Goal: Information Seeking & Learning: Learn about a topic

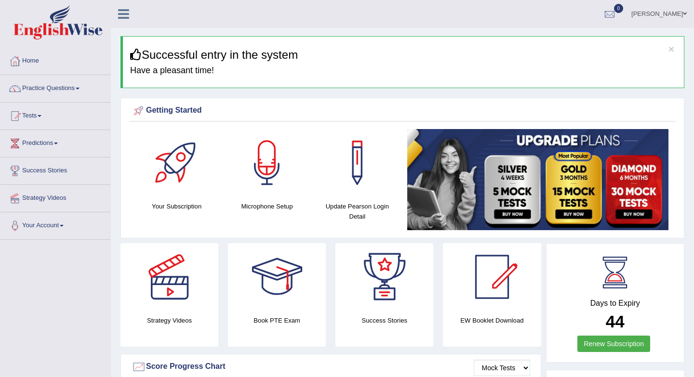
click at [78, 89] on link "Practice Questions" at bounding box center [55, 87] width 110 height 24
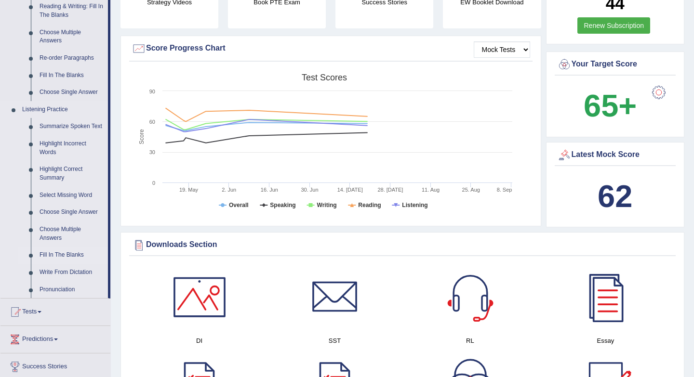
scroll to position [320, 0]
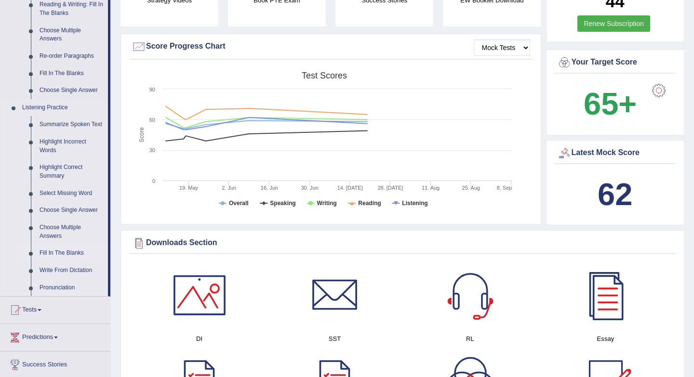
click at [72, 262] on link "Fill In The Blanks" at bounding box center [71, 253] width 73 height 17
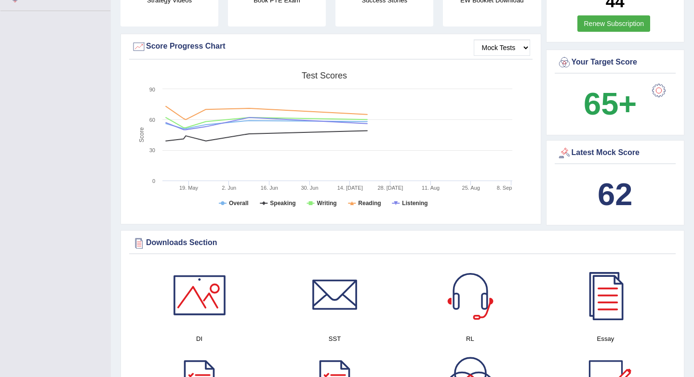
scroll to position [229, 0]
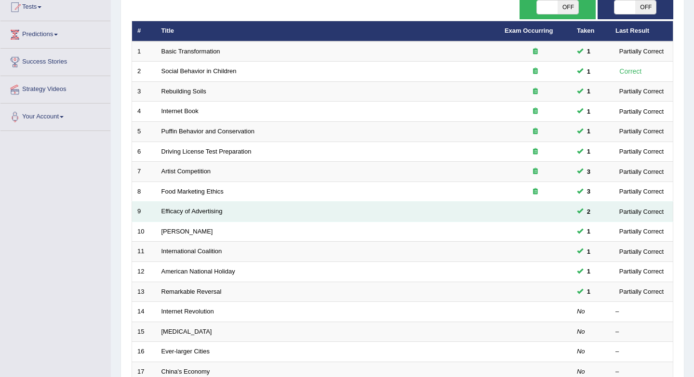
scroll to position [108, 0]
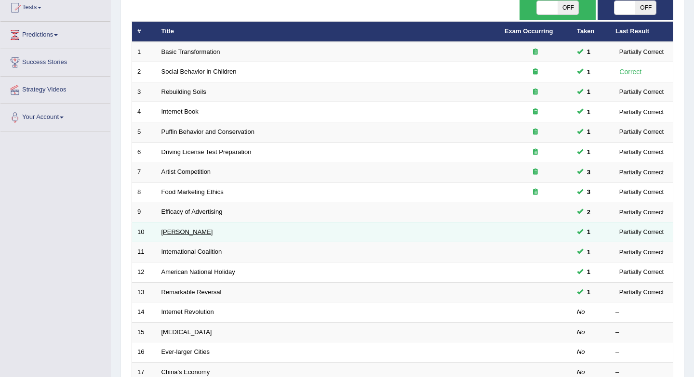
click at [170, 233] on link "[PERSON_NAME]" at bounding box center [187, 231] width 52 height 7
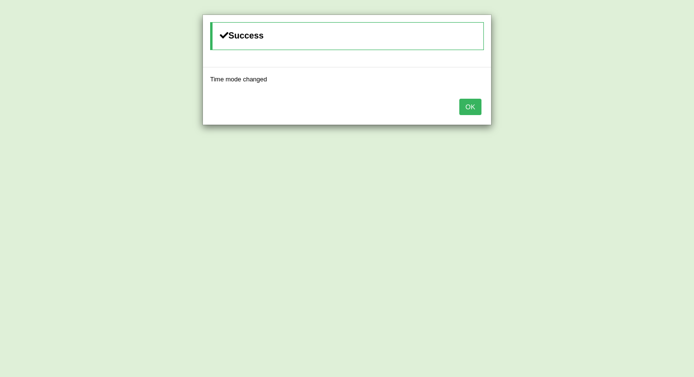
click at [476, 110] on button "OK" at bounding box center [470, 107] width 22 height 16
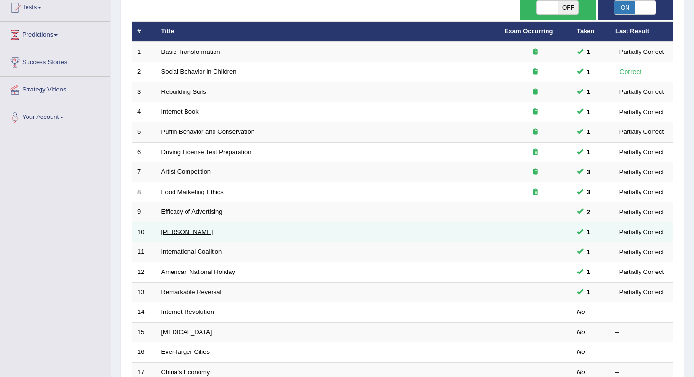
click at [177, 230] on link "Kazuhiro" at bounding box center [187, 231] width 52 height 7
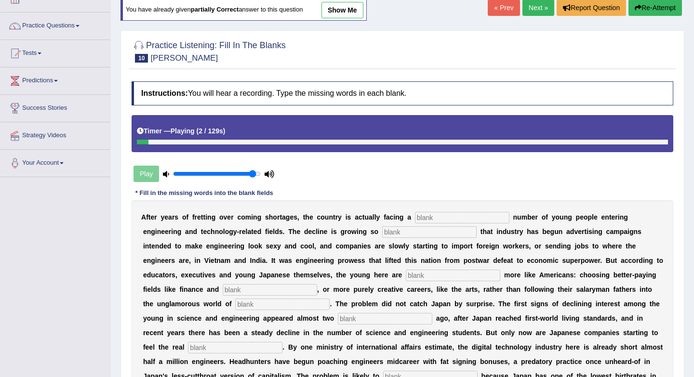
click at [442, 219] on input "text" at bounding box center [462, 218] width 94 height 12
type input "duanduling"
click at [382, 231] on input "text" at bounding box center [429, 232] width 94 height 12
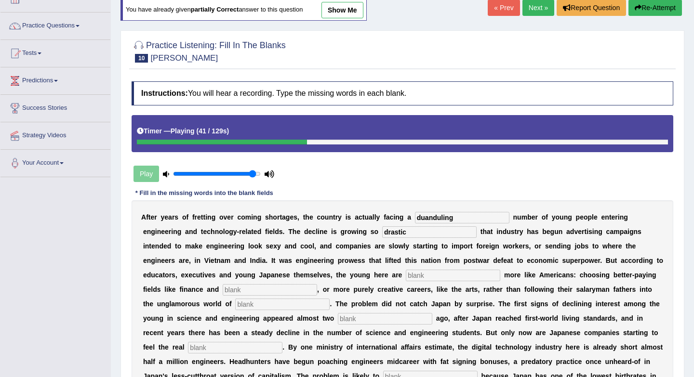
type input "drastic"
click at [406, 278] on input "text" at bounding box center [453, 276] width 94 height 12
type input "behaviar"
click at [223, 288] on input "text" at bounding box center [270, 290] width 94 height 12
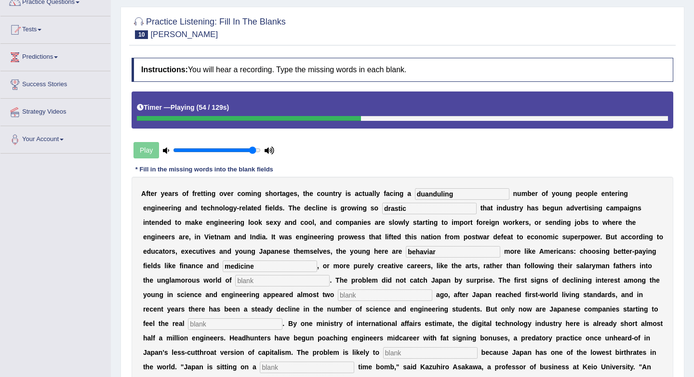
scroll to position [86, 0]
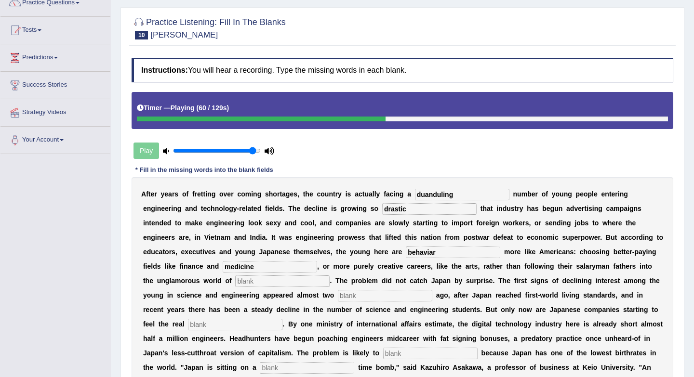
type input "medicine"
click at [235, 285] on input "text" at bounding box center [282, 282] width 94 height 12
type input "manufacturing"
click at [338, 299] on input "text" at bounding box center [385, 296] width 94 height 12
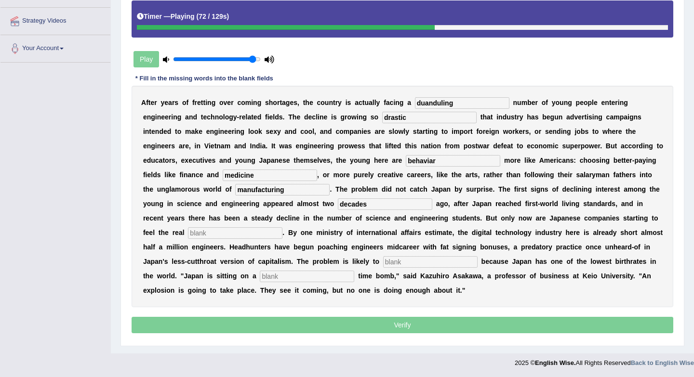
scroll to position [178, 0]
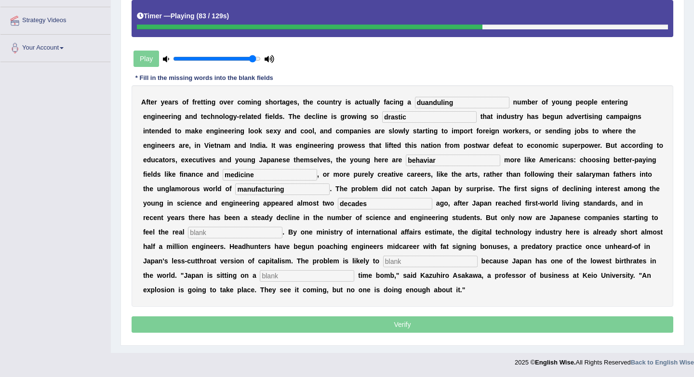
type input "decades"
click at [197, 235] on input "text" at bounding box center [235, 233] width 94 height 12
type input "pinch"
click at [383, 261] on input "text" at bounding box center [430, 262] width 94 height 12
type input "worsing"
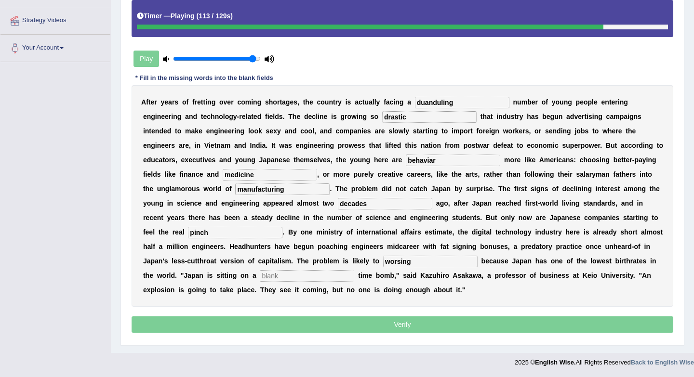
click at [260, 274] on input "text" at bounding box center [307, 276] width 94 height 12
type input "demographic"
click at [383, 262] on input "worsing" at bounding box center [430, 262] width 94 height 12
type input "worsening"
click at [204, 236] on input "pinch" at bounding box center [235, 233] width 94 height 12
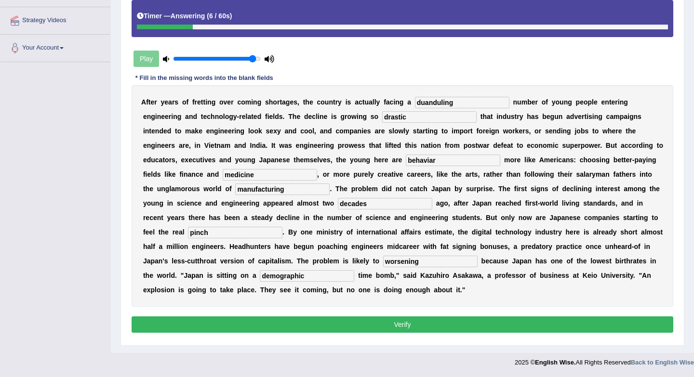
click at [406, 162] on input "behaviar" at bounding box center [453, 161] width 94 height 12
type input "behaviaor"
click at [382, 118] on input "drastic" at bounding box center [429, 117] width 94 height 12
drag, startPoint x: 461, startPoint y: 102, endPoint x: 392, endPoint y: 97, distance: 69.5
click at [392, 97] on div "A f t e r y e a r s o f f r e t t i n g o v e r c o m i n g s h o r t a g e s ,…" at bounding box center [402, 196] width 541 height 222
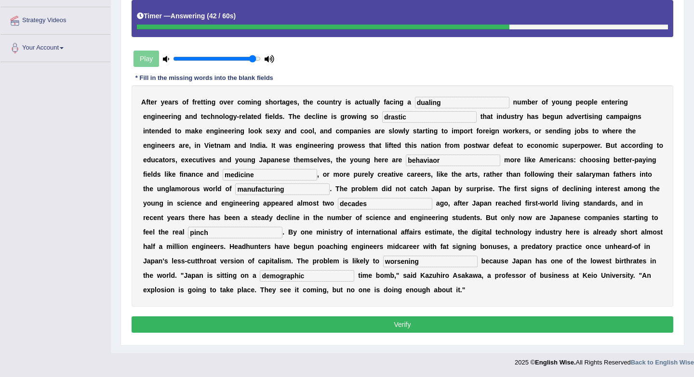
type input "dualing"
click at [406, 324] on button "Verify" at bounding box center [402, 324] width 541 height 16
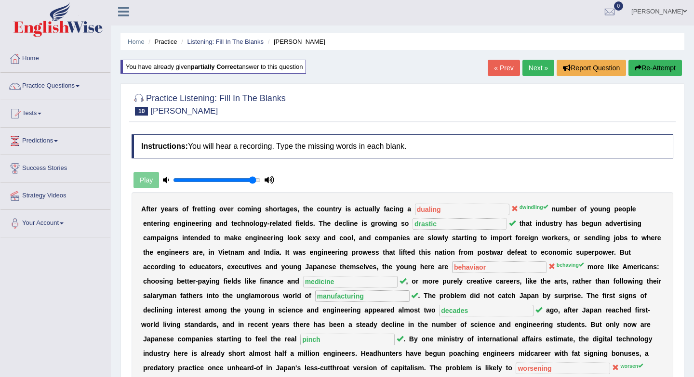
scroll to position [0, 0]
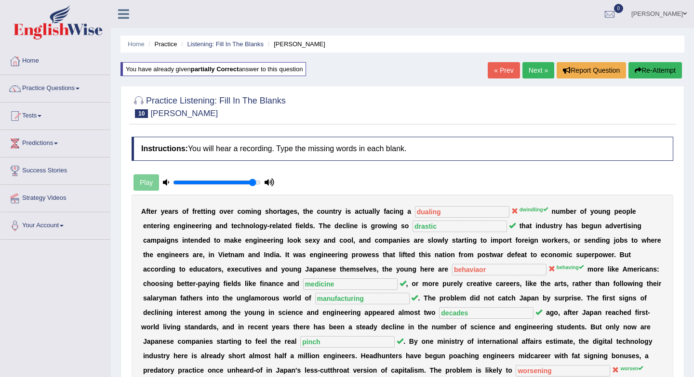
click at [531, 71] on link "Next »" at bounding box center [538, 70] width 32 height 16
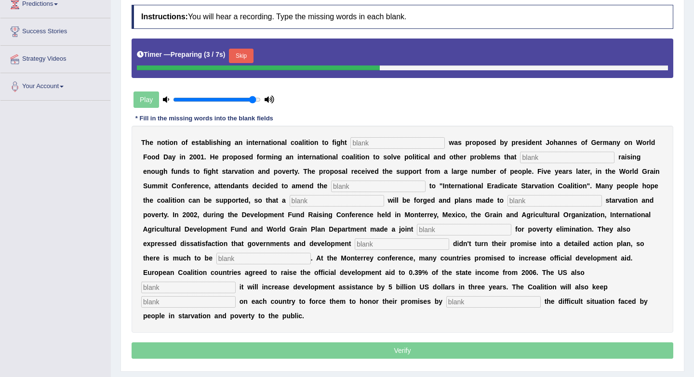
scroll to position [151, 0]
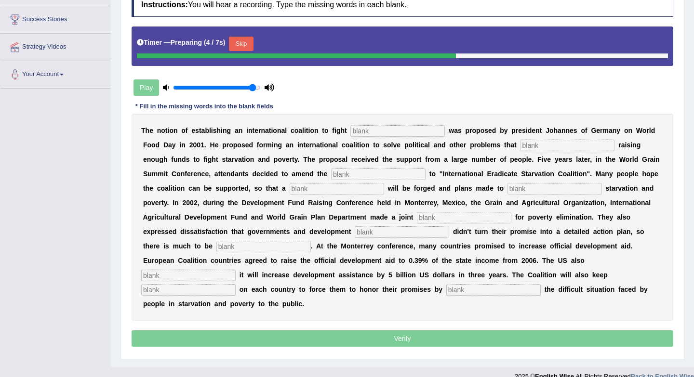
click at [402, 134] on input "text" at bounding box center [397, 131] width 94 height 12
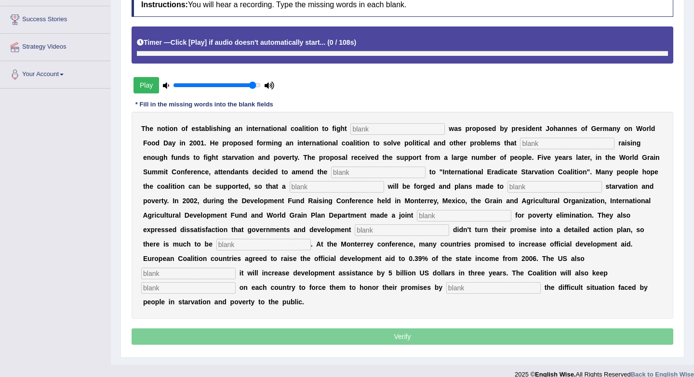
scroll to position [149, 0]
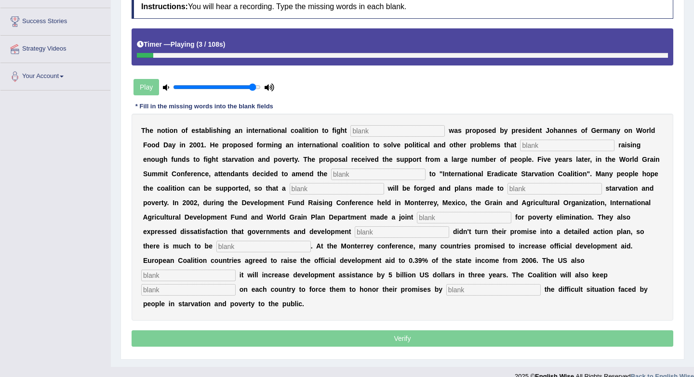
click at [392, 132] on input "text" at bounding box center [397, 131] width 94 height 12
type input "starvation"
click at [520, 146] on input "text" at bounding box center [567, 146] width 94 height 12
type input "abstrac"
click at [331, 177] on input "text" at bounding box center [378, 175] width 94 height 12
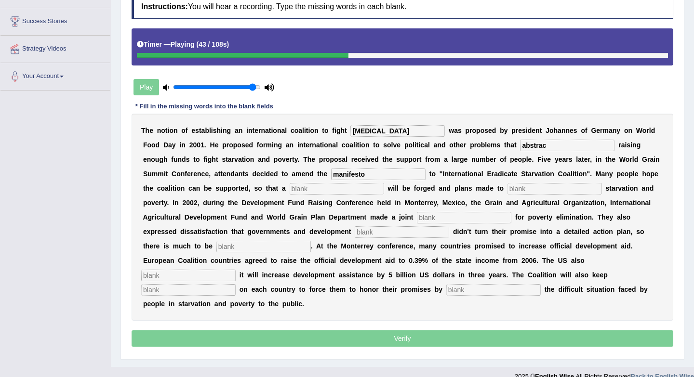
type input "manifesto"
click at [507, 186] on input "text" at bounding box center [554, 189] width 94 height 12
type input "eliminate"
click at [309, 194] on input "text" at bounding box center [337, 189] width 94 height 12
click at [417, 218] on input "text" at bounding box center [464, 218] width 94 height 12
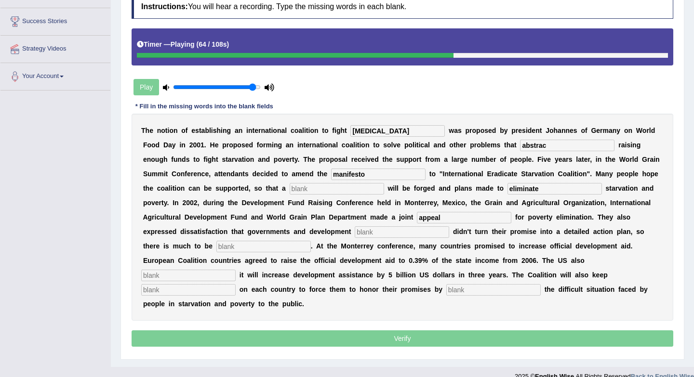
type input "appeal"
click at [355, 234] on input "text" at bounding box center [402, 232] width 94 height 12
type input "parnerts"
click at [216, 248] on input "text" at bounding box center [263, 247] width 94 height 12
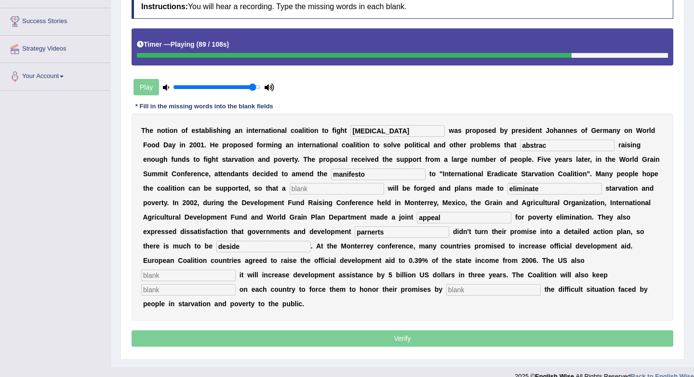
type input "deside"
click at [236, 270] on input "text" at bounding box center [188, 276] width 94 height 12
type input "annunced"
click at [236, 284] on input "text" at bounding box center [188, 290] width 94 height 12
type input "pressure"
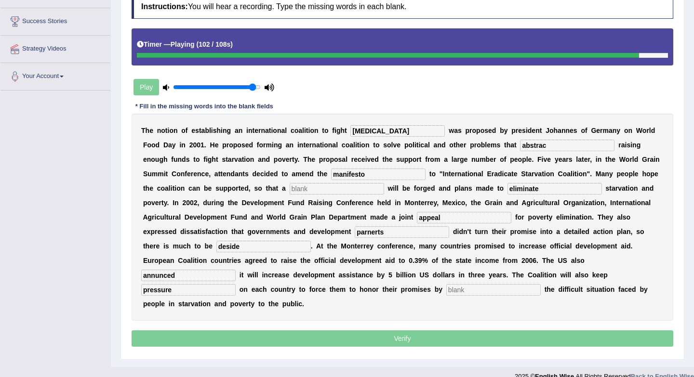
click at [446, 286] on input "text" at bounding box center [493, 290] width 94 height 12
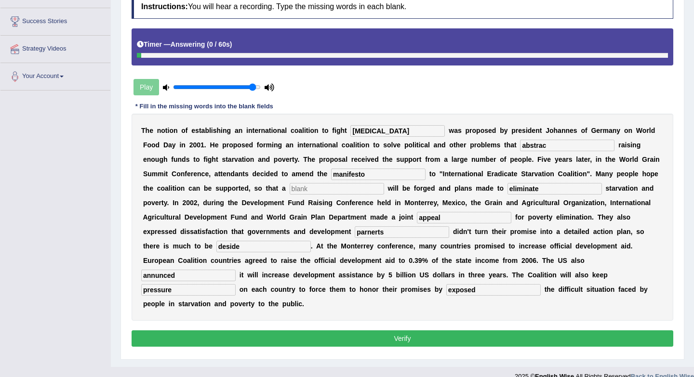
type input "exposed"
click at [216, 246] on input "deside" at bounding box center [263, 247] width 94 height 12
type input "decided"
click at [307, 190] on input "text" at bounding box center [337, 189] width 94 height 12
click at [355, 234] on input "parnerts" at bounding box center [402, 232] width 94 height 12
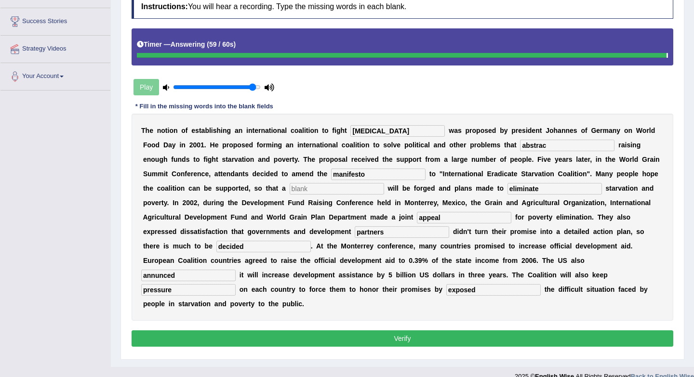
type input "partners"
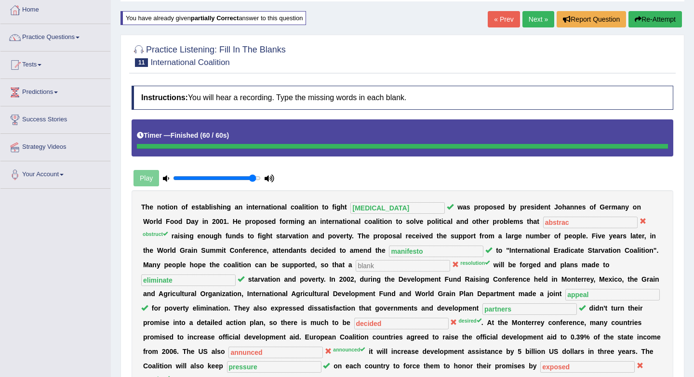
scroll to position [50, 0]
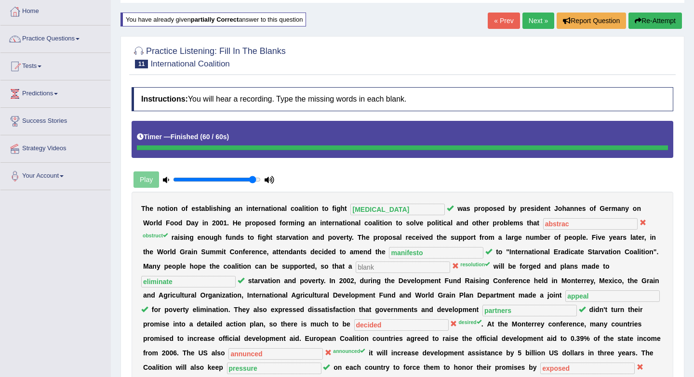
click at [531, 17] on link "Next »" at bounding box center [538, 21] width 32 height 16
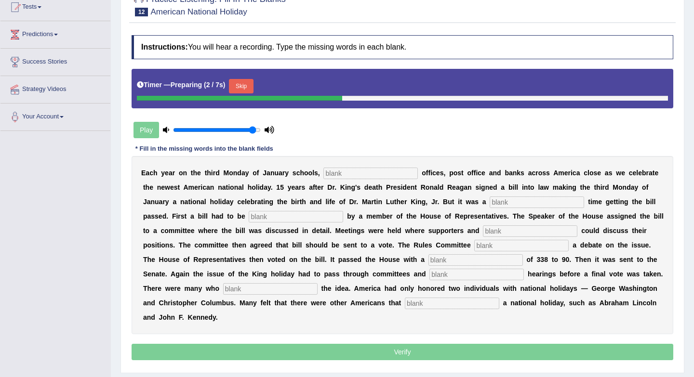
click at [344, 177] on input "text" at bounding box center [370, 174] width 94 height 12
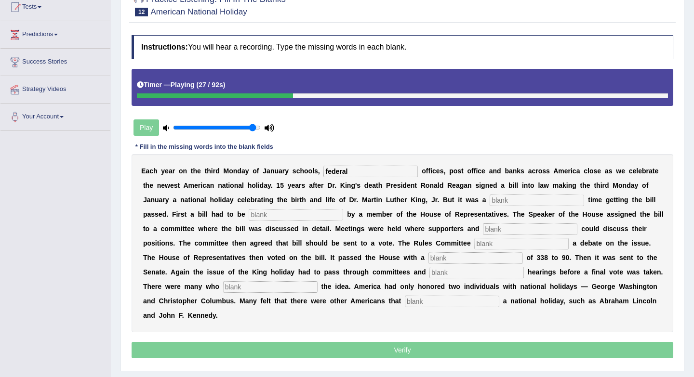
type input "federal"
click at [516, 199] on input "text" at bounding box center [536, 201] width 94 height 12
type input "tought"
click at [282, 214] on input "text" at bounding box center [296, 215] width 94 height 12
click at [496, 228] on input "text" at bounding box center [530, 230] width 94 height 12
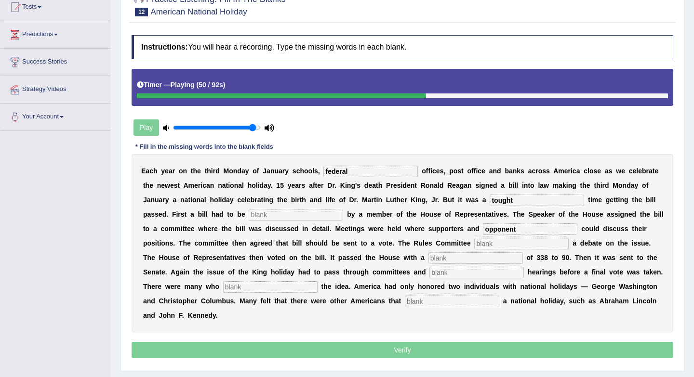
type input "opponent"
click at [485, 246] on input "text" at bounding box center [521, 244] width 94 height 12
click at [483, 245] on input "text" at bounding box center [521, 244] width 94 height 12
type input "scheduled"
click at [428, 255] on input "text" at bounding box center [475, 258] width 94 height 12
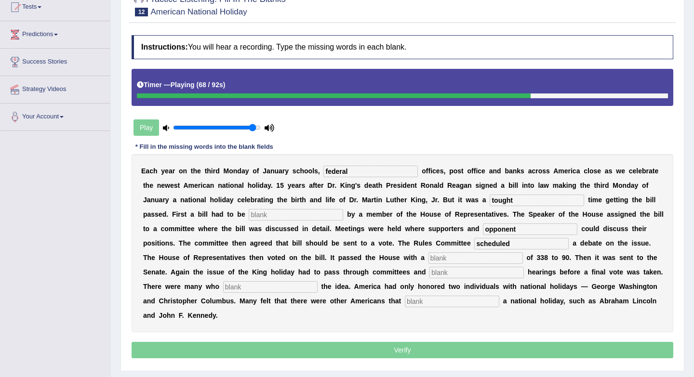
click at [429, 274] on input "text" at bounding box center [476, 273] width 94 height 12
type input "public"
click at [223, 289] on input "text" at bounding box center [270, 287] width 94 height 12
type input "m"
type input "opposed"
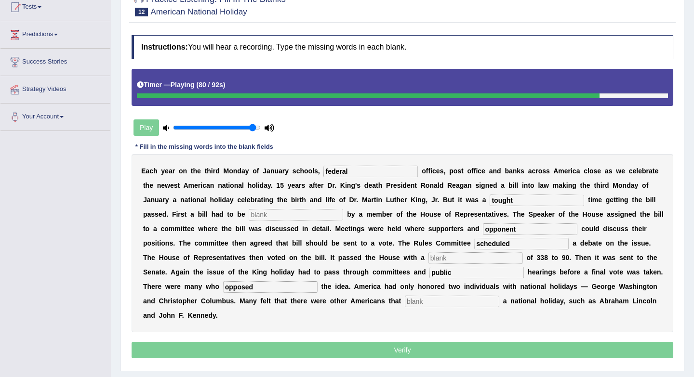
click at [405, 306] on input "text" at bounding box center [452, 302] width 94 height 12
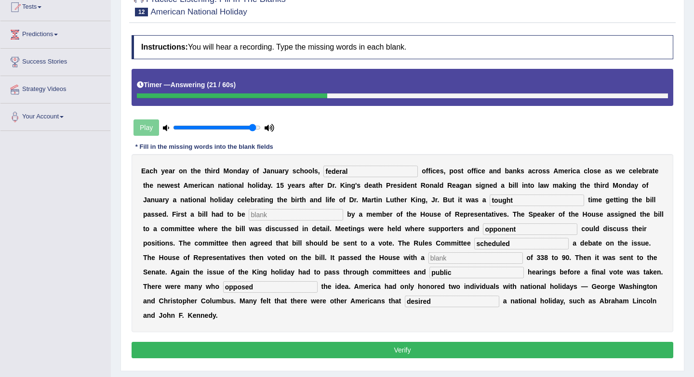
type input "desired"
click at [513, 202] on input "tought" at bounding box center [536, 201] width 94 height 12
click at [493, 203] on input "tough" at bounding box center [536, 201] width 94 height 12
click at [518, 204] on input "though" at bounding box center [536, 201] width 94 height 12
click at [496, 199] on input "thugh" at bounding box center [536, 201] width 94 height 12
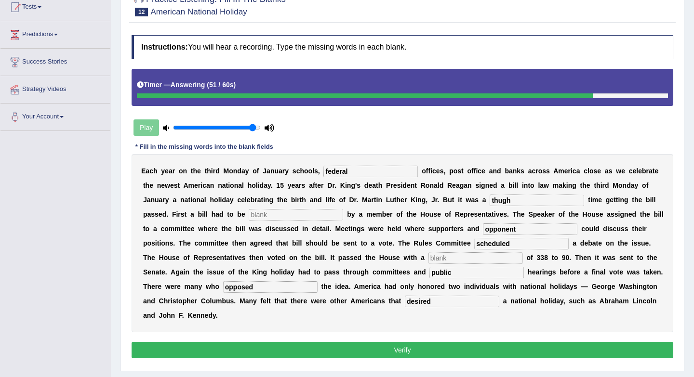
click at [511, 204] on input "thugh" at bounding box center [536, 201] width 94 height 12
type input "thug"
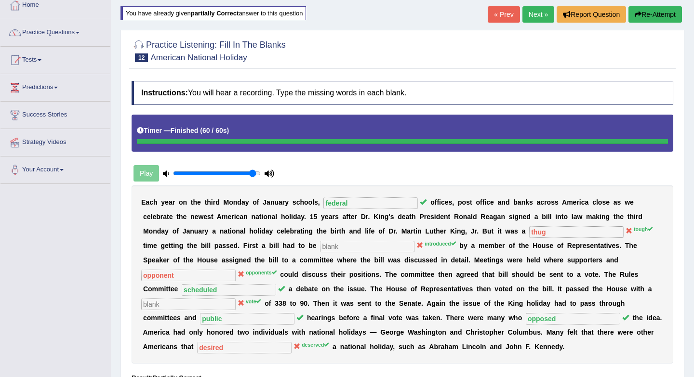
scroll to position [45, 0]
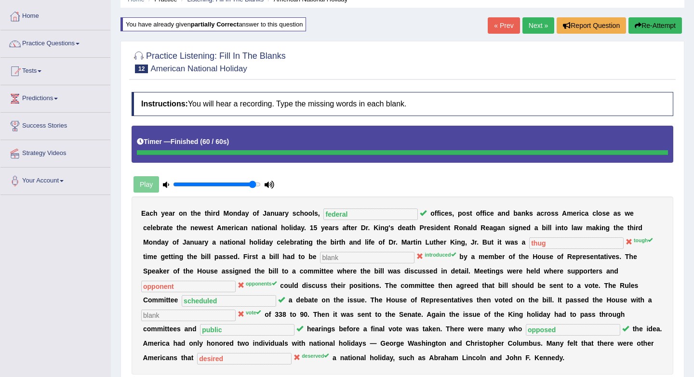
click at [523, 47] on div at bounding box center [402, 61] width 541 height 29
click at [540, 27] on link "Next »" at bounding box center [538, 25] width 32 height 16
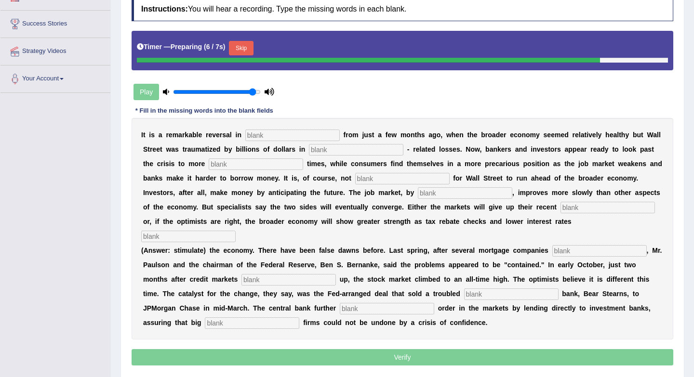
scroll to position [152, 0]
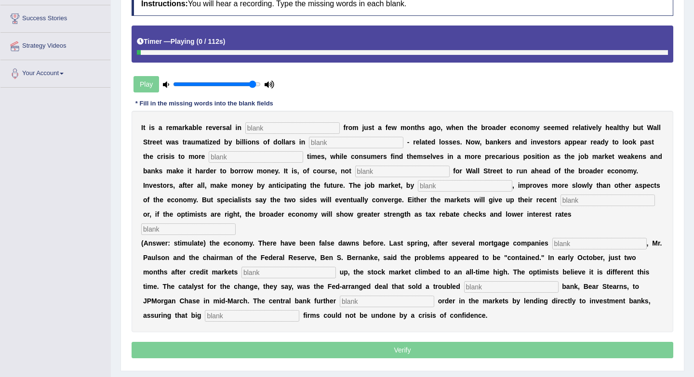
click at [274, 125] on input "text" at bounding box center [292, 128] width 94 height 12
type input "actitud"
click at [327, 146] on input "text" at bounding box center [356, 143] width 94 height 12
type input "mortgages"
click at [209, 160] on input "text" at bounding box center [256, 157] width 94 height 12
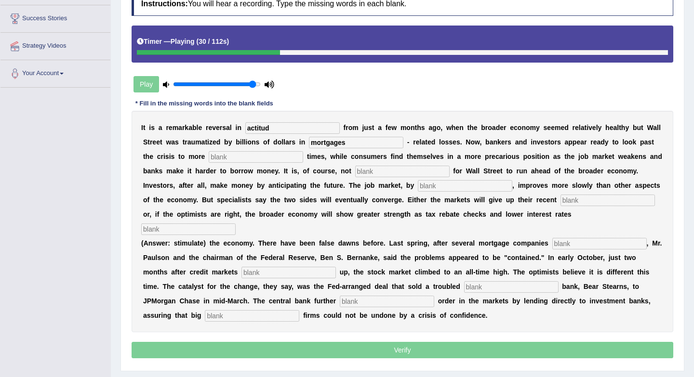
click at [355, 171] on input "text" at bounding box center [402, 172] width 94 height 12
type input "uncommon"
click at [418, 188] on input "text" at bounding box center [465, 186] width 94 height 12
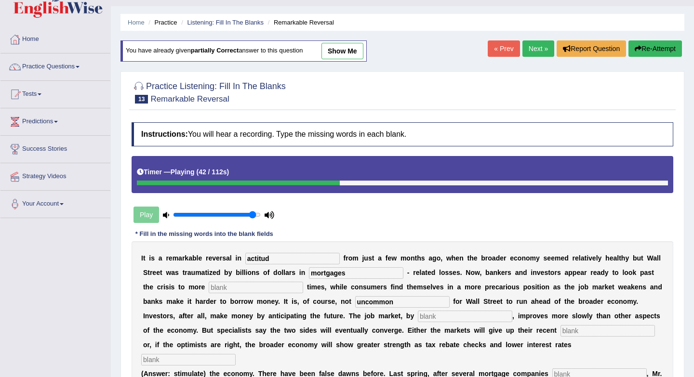
scroll to position [0, 0]
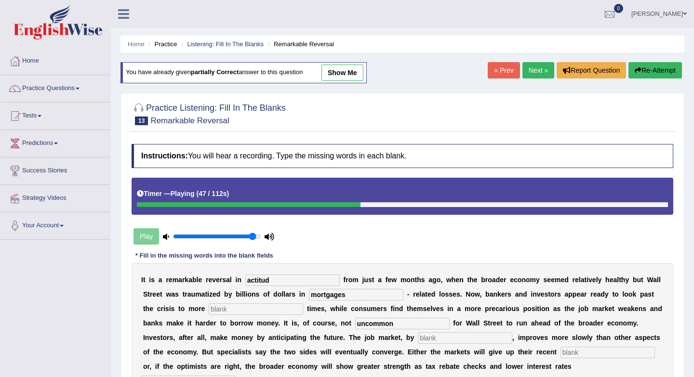
click at [660, 69] on button "Re-Attempt" at bounding box center [654, 70] width 53 height 16
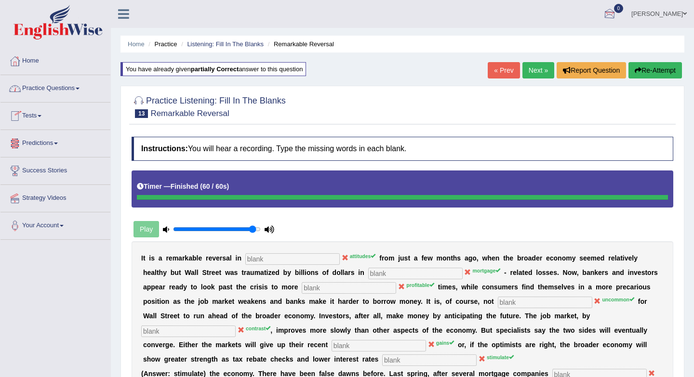
click at [645, 61] on div "Home Practice Listening: Fill In The Blanks Remarkable Reversal You have alread…" at bounding box center [402, 262] width 583 height 525
click at [650, 73] on button "Re-Attempt" at bounding box center [654, 70] width 53 height 16
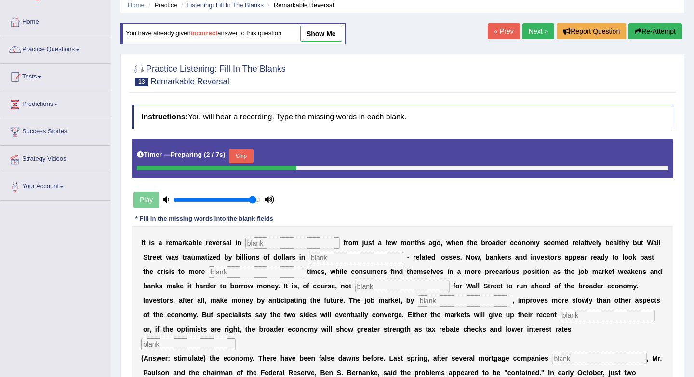
click at [288, 241] on input "text" at bounding box center [292, 243] width 94 height 12
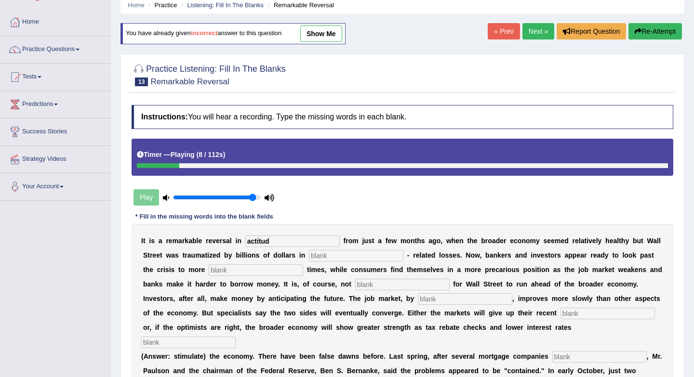
type input "actitud"
click at [349, 255] on input "text" at bounding box center [356, 256] width 94 height 12
type input "morgatged"
click at [236, 270] on input "text" at bounding box center [256, 270] width 94 height 12
type input "profitly"
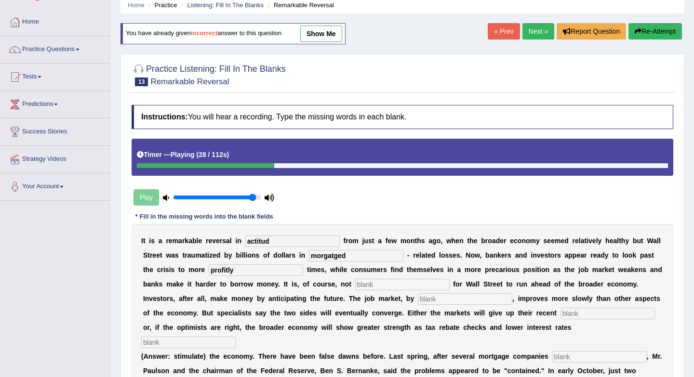
click at [369, 283] on input "text" at bounding box center [402, 285] width 94 height 12
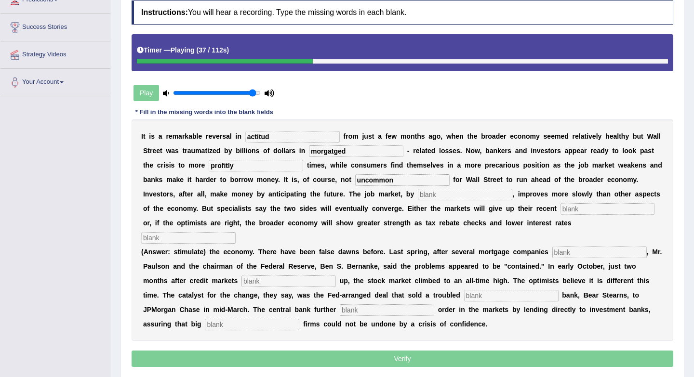
scroll to position [144, 0]
type input "uncommon"
click at [418, 195] on input "text" at bounding box center [465, 194] width 94 height 12
type input "contrast"
click at [560, 211] on input "text" at bounding box center [607, 209] width 94 height 12
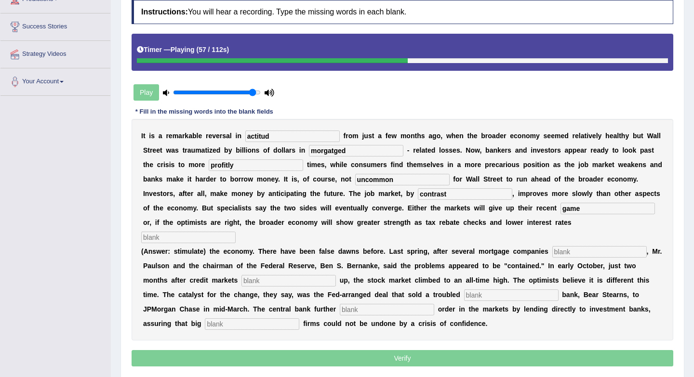
type input "game"
click at [236, 232] on input "text" at bounding box center [188, 238] width 94 height 12
type input "stimulate"
click at [567, 246] on input "text" at bounding box center [599, 252] width 94 height 12
click at [291, 275] on input "text" at bounding box center [288, 281] width 94 height 12
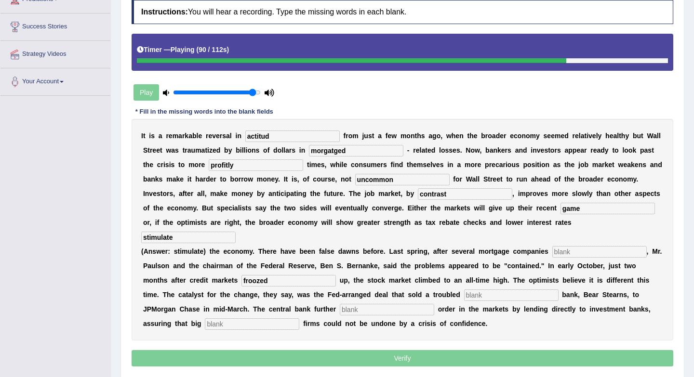
type input "froozed"
click at [472, 290] on input "text" at bounding box center [511, 296] width 94 height 12
type input "investment"
click at [340, 304] on input "text" at bounding box center [387, 310] width 94 height 12
type input "restaured"
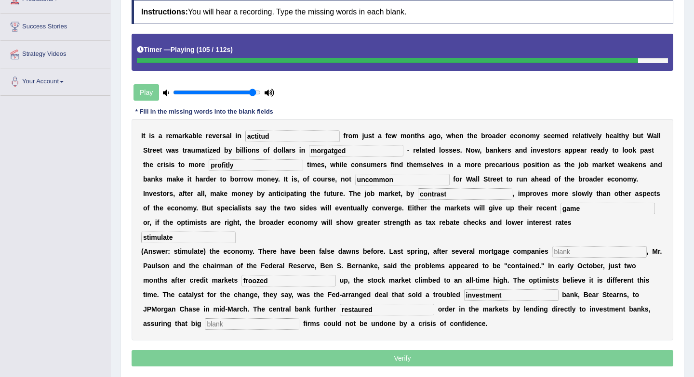
click at [209, 318] on input "text" at bounding box center [252, 324] width 94 height 12
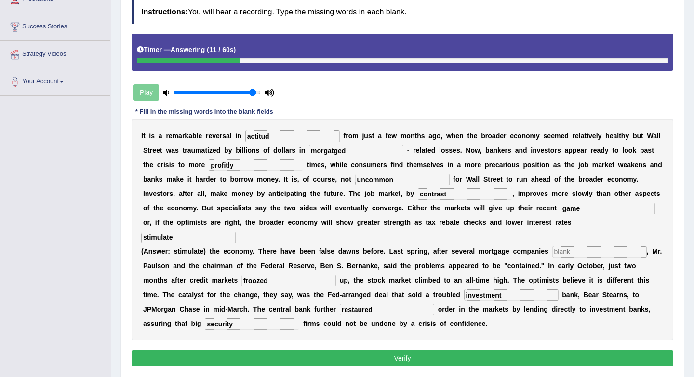
type input "security"
click at [358, 149] on input "morgatged" at bounding box center [356, 151] width 94 height 12
type input "mortgage"
click at [255, 137] on input "actitud" at bounding box center [292, 137] width 94 height 12
type input "acttitud"
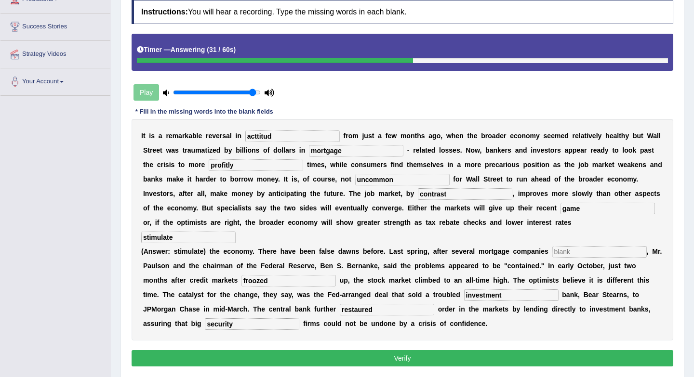
click at [456, 350] on button "Verify" at bounding box center [402, 358] width 541 height 16
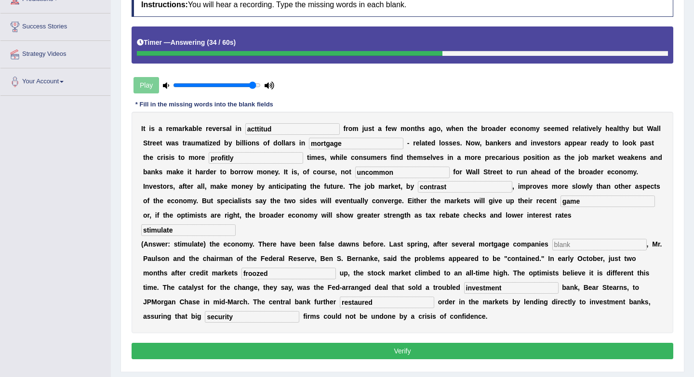
click at [465, 343] on button "Verify" at bounding box center [402, 351] width 541 height 16
click at [571, 239] on input "text" at bounding box center [599, 245] width 94 height 12
type input "broken"
click at [483, 343] on button "Verify" at bounding box center [402, 351] width 541 height 16
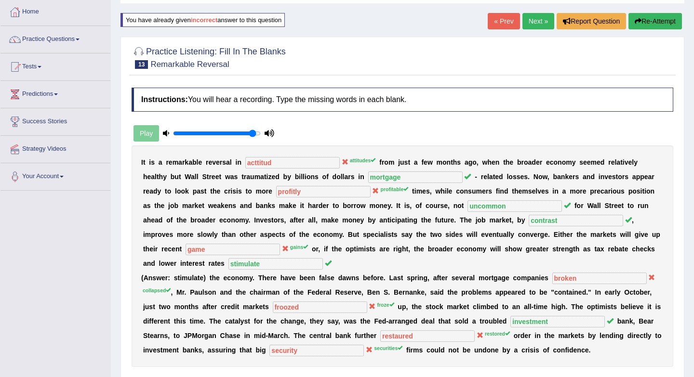
scroll to position [39, 0]
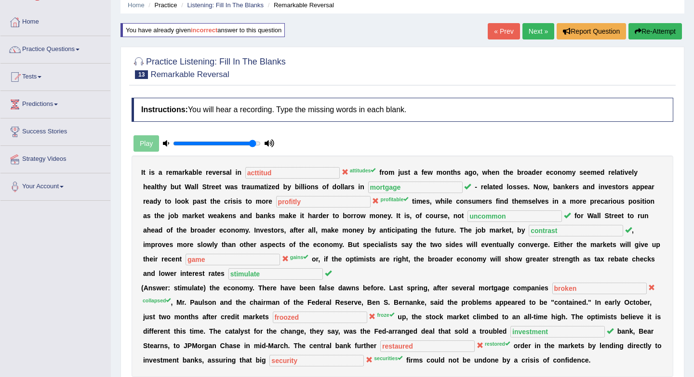
click at [535, 30] on link "Next »" at bounding box center [538, 31] width 32 height 16
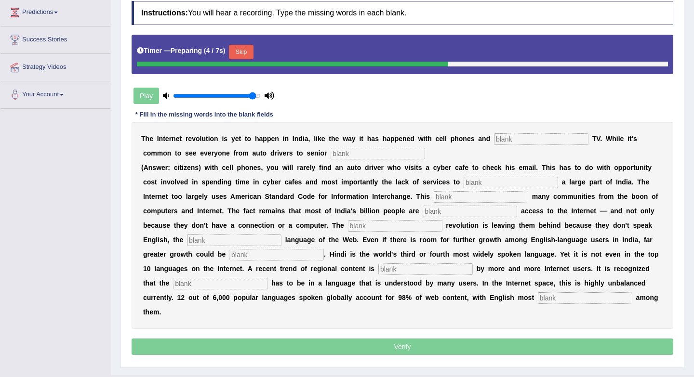
click at [519, 138] on input "text" at bounding box center [541, 139] width 94 height 12
click at [525, 125] on div "T h e I n t e r n e t r e v o l u t i o n i s y e t t o h a p p e n i n I n d i…" at bounding box center [402, 225] width 541 height 207
click at [517, 139] on input "text" at bounding box center [541, 139] width 94 height 12
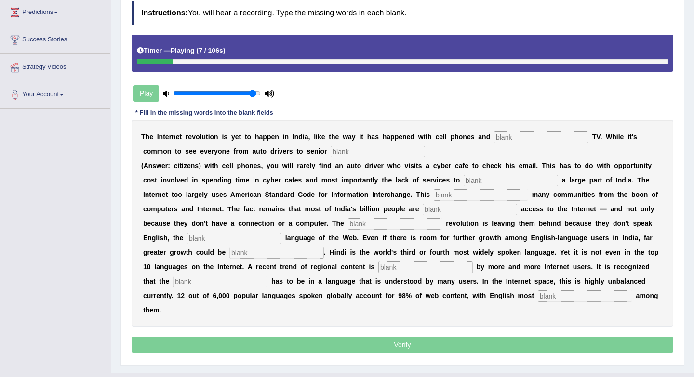
type input "k"
type input "cable"
click at [330, 153] on input "text" at bounding box center [377, 152] width 94 height 12
type input "citizen"
click at [487, 184] on input "text" at bounding box center [510, 181] width 94 height 12
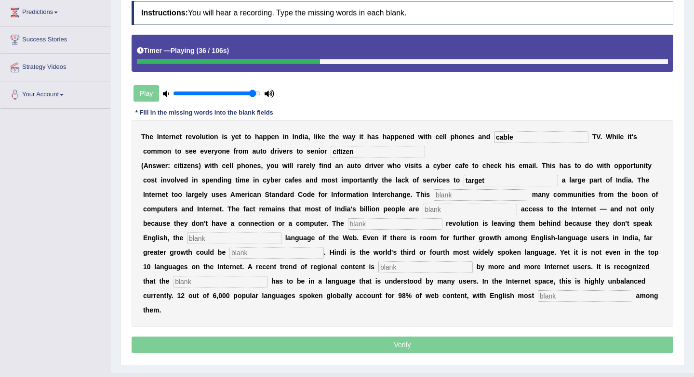
type input "target"
click at [456, 194] on input "text" at bounding box center [481, 195] width 94 height 12
type input "alliened"
click at [438, 211] on input "text" at bounding box center [469, 210] width 94 height 12
type input "denied"
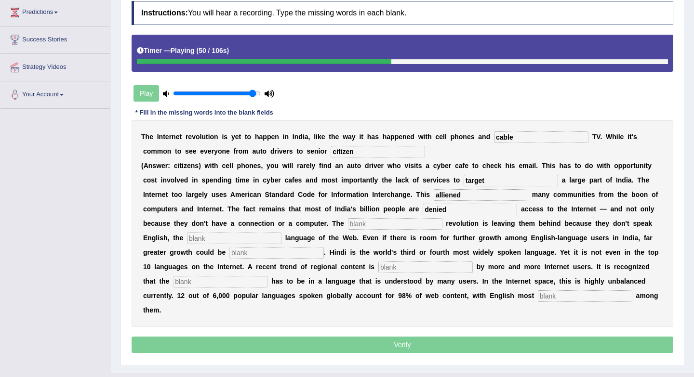
click at [371, 225] on input "text" at bounding box center [395, 224] width 94 height 12
type input "digital"
click at [218, 236] on input "text" at bounding box center [234, 239] width 94 height 12
type input "dominate"
click at [254, 250] on input "text" at bounding box center [276, 253] width 94 height 12
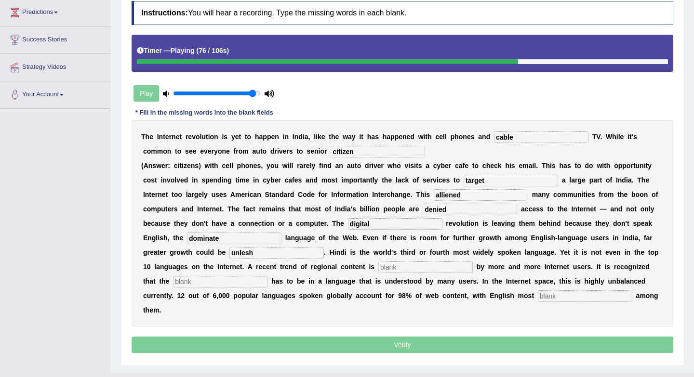
type input "unlesh"
click at [386, 270] on input "text" at bounding box center [425, 268] width 94 height 12
click at [382, 268] on input "text" at bounding box center [425, 268] width 94 height 12
type input "prefered"
click at [212, 283] on input "text" at bounding box center [220, 282] width 94 height 12
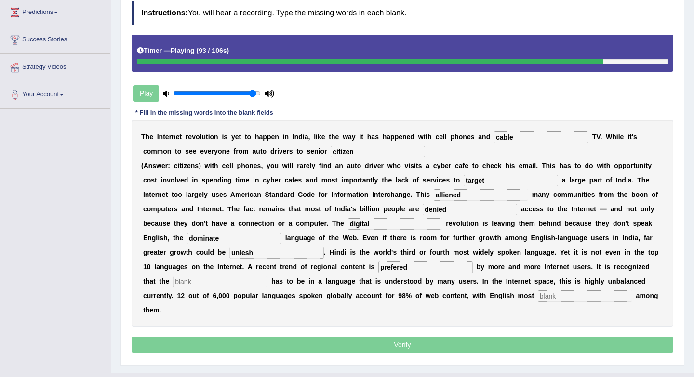
click at [538, 294] on input "text" at bounding box center [585, 296] width 94 height 12
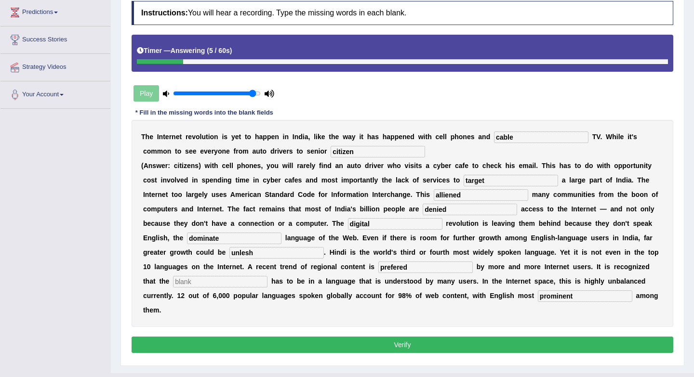
type input "prominent"
click at [202, 281] on input "text" at bounding box center [220, 282] width 94 height 12
type input "i"
type input "english"
click at [260, 337] on button "Verify" at bounding box center [402, 345] width 541 height 16
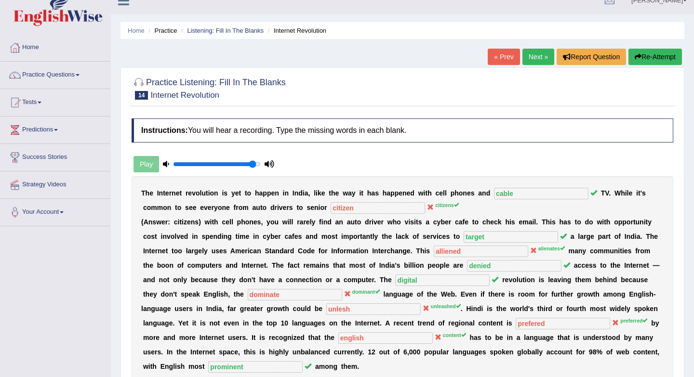
scroll to position [10, 0]
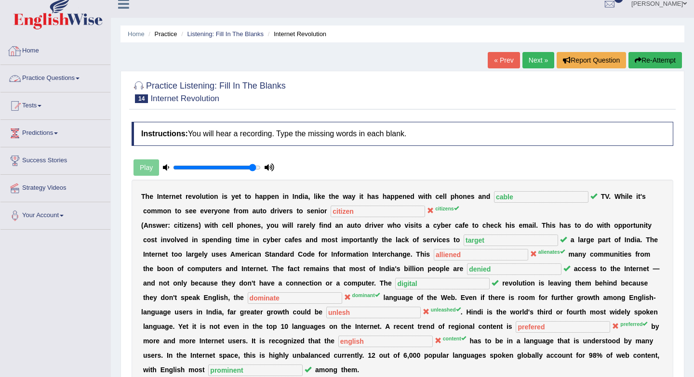
click at [80, 78] on link "Practice Questions" at bounding box center [55, 77] width 110 height 24
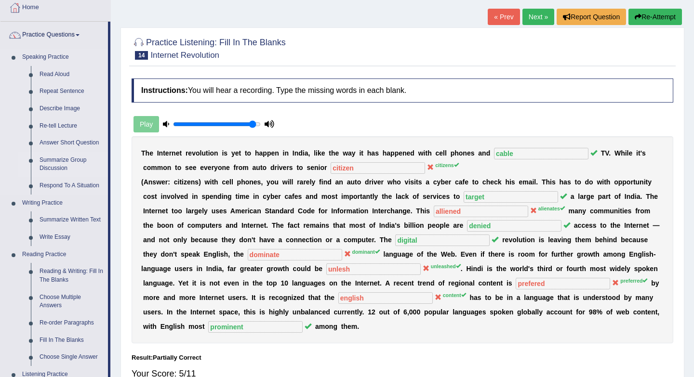
scroll to position [0, 0]
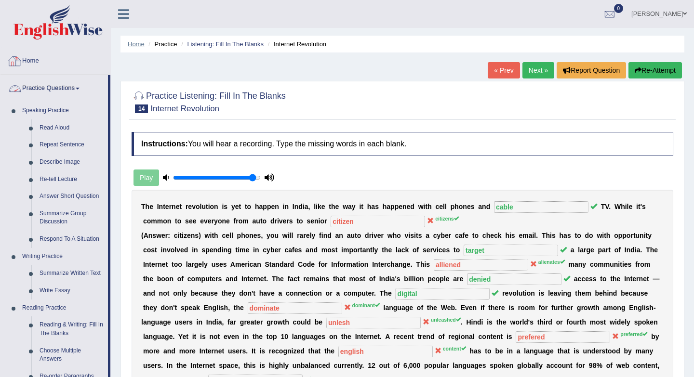
click at [133, 47] on link "Home" at bounding box center [136, 43] width 17 height 7
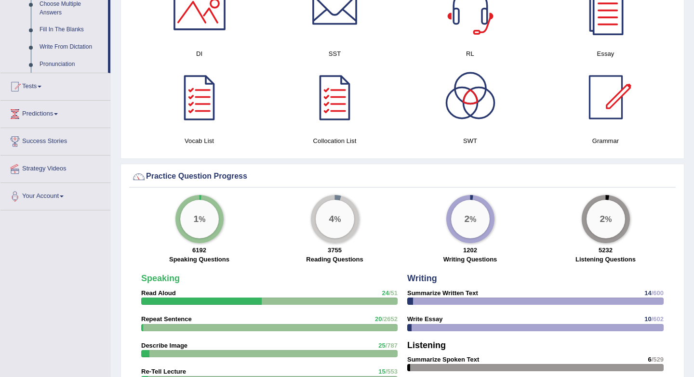
scroll to position [542, 0]
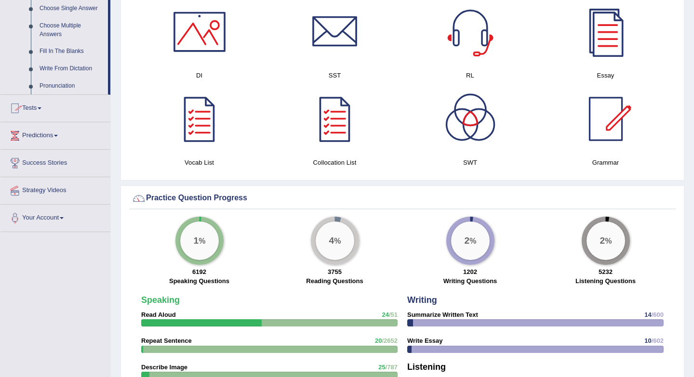
click at [41, 109] on span at bounding box center [40, 108] width 4 height 2
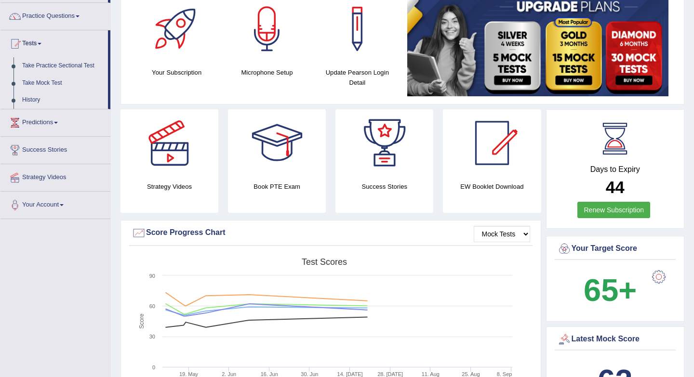
scroll to position [0, 0]
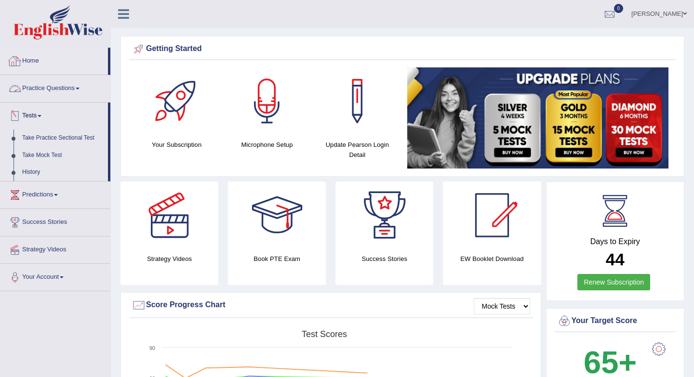
click at [80, 90] on link "Practice Questions" at bounding box center [55, 87] width 110 height 24
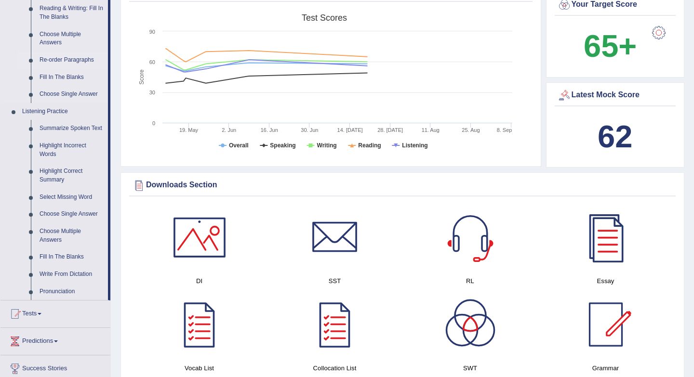
scroll to position [320, 0]
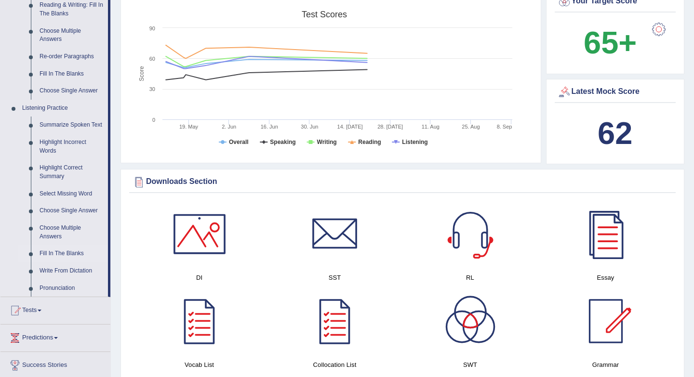
click at [60, 263] on link "Fill In The Blanks" at bounding box center [71, 253] width 73 height 17
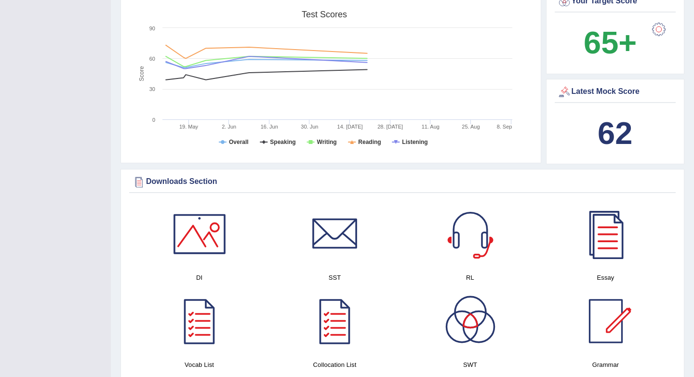
scroll to position [167, 0]
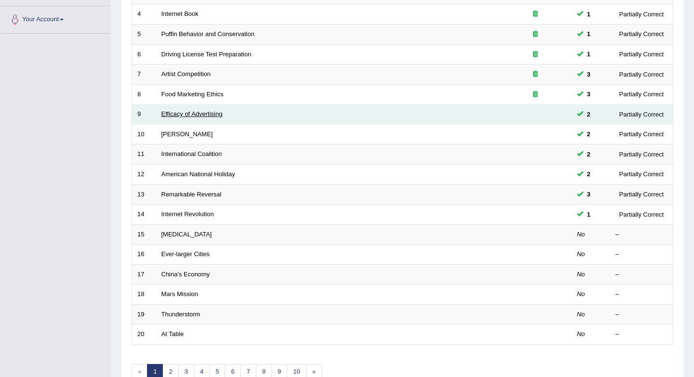
click at [194, 115] on link "Efficacy of Advertising" at bounding box center [191, 113] width 61 height 7
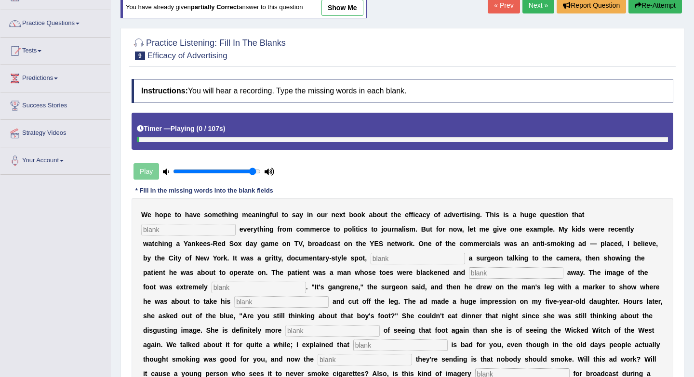
scroll to position [76, 0]
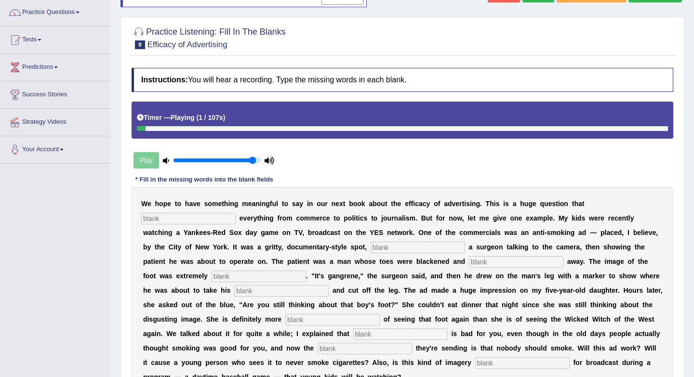
click at [208, 218] on input "text" at bounding box center [188, 219] width 94 height 12
type input "impact"
click at [375, 249] on input "text" at bounding box center [417, 248] width 94 height 12
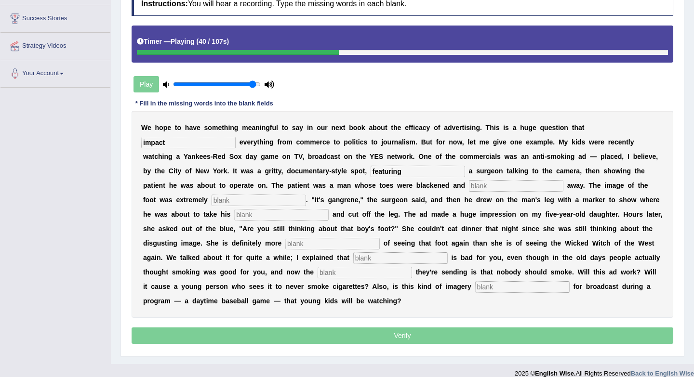
scroll to position [154, 0]
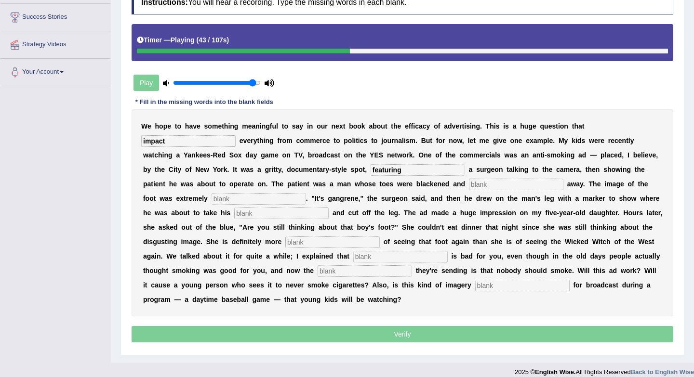
type input "featuring"
click at [469, 186] on input "text" at bounding box center [516, 185] width 94 height 12
type input "running"
click at [213, 197] on input "text" at bounding box center [258, 199] width 94 height 12
click at [211, 200] on input "digusting" at bounding box center [258, 199] width 94 height 12
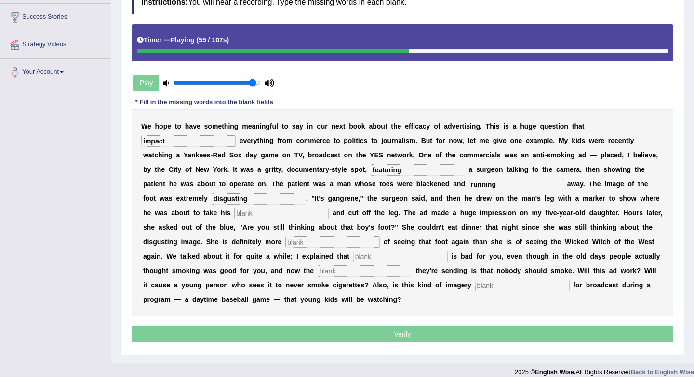
type input "disgusting"
click at [234, 216] on input "text" at bounding box center [281, 214] width 94 height 12
type input "hacks"
click at [285, 245] on input "text" at bounding box center [332, 243] width 94 height 12
click at [285, 246] on input "text" at bounding box center [332, 243] width 94 height 12
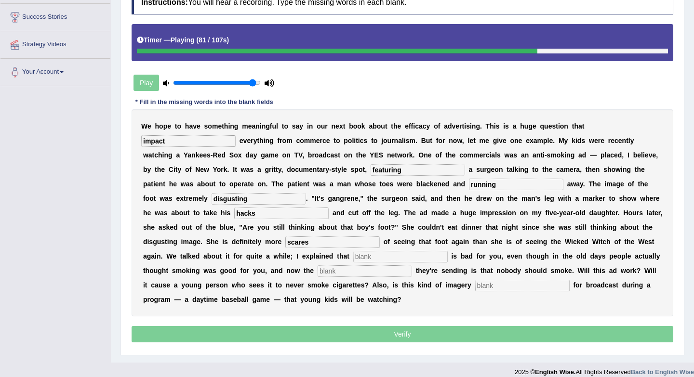
type input "scares"
click at [353, 261] on input "text" at bounding box center [400, 257] width 94 height 12
type input "smoking"
click at [327, 274] on input "text" at bounding box center [364, 271] width 94 height 12
type input "message"
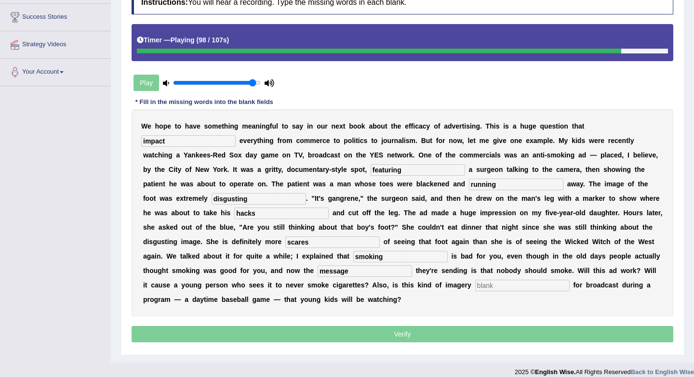
click at [475, 289] on input "text" at bounding box center [522, 286] width 94 height 12
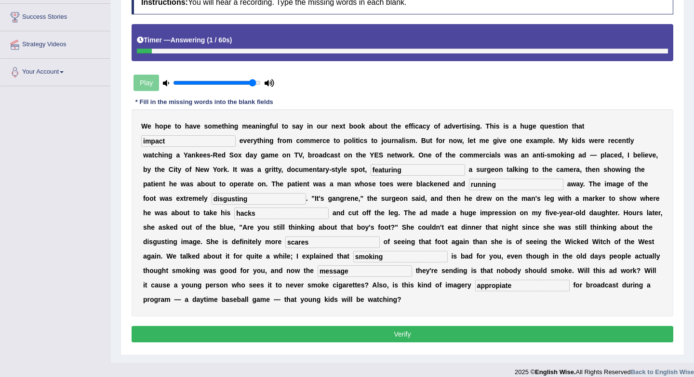
type input "appropiate"
click at [294, 245] on input "scares" at bounding box center [332, 243] width 94 height 12
type input "scared"
click at [255, 216] on input "hacks" at bounding box center [281, 214] width 94 height 12
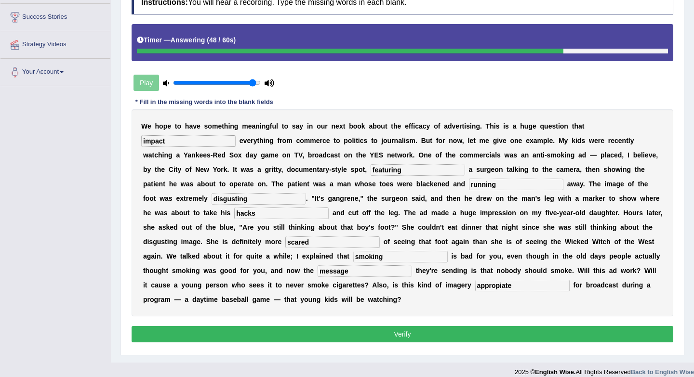
click at [364, 332] on button "Verify" at bounding box center [402, 334] width 541 height 16
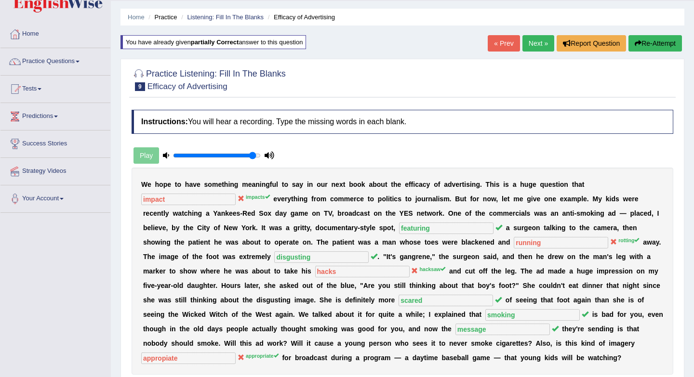
scroll to position [0, 0]
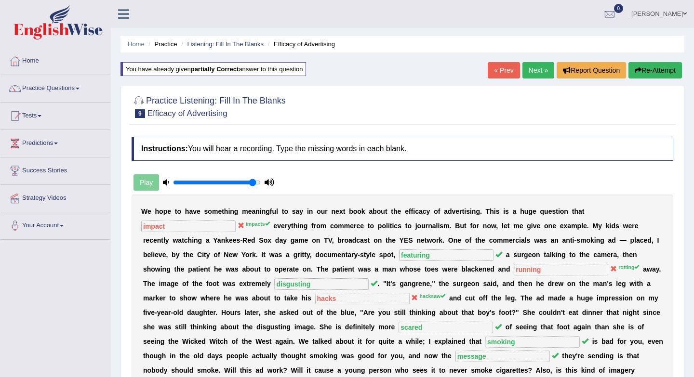
click at [533, 73] on link "Next »" at bounding box center [538, 70] width 32 height 16
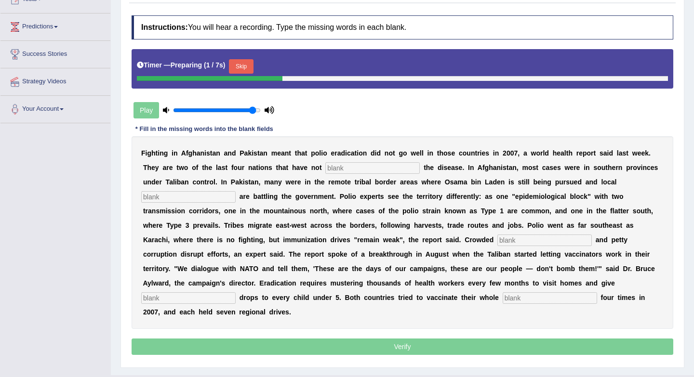
scroll to position [117, 0]
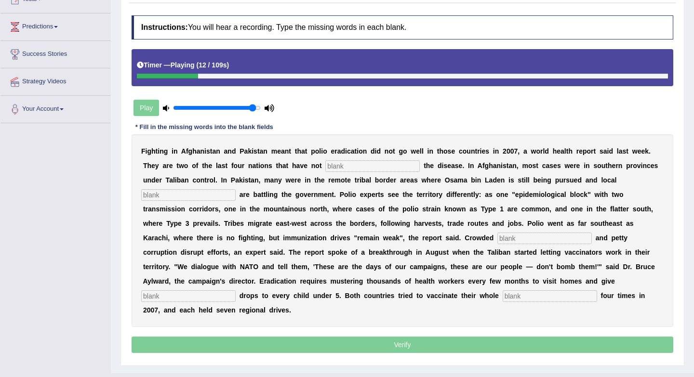
click at [370, 164] on input "text" at bounding box center [372, 166] width 94 height 12
type input "eliminated"
click at [204, 201] on div "F i g h t i n g i n A f g h a n i s t a n a n d P a k i s t a n m e a n t t h a…" at bounding box center [402, 230] width 541 height 193
click at [196, 195] on input "text" at bounding box center [188, 195] width 94 height 12
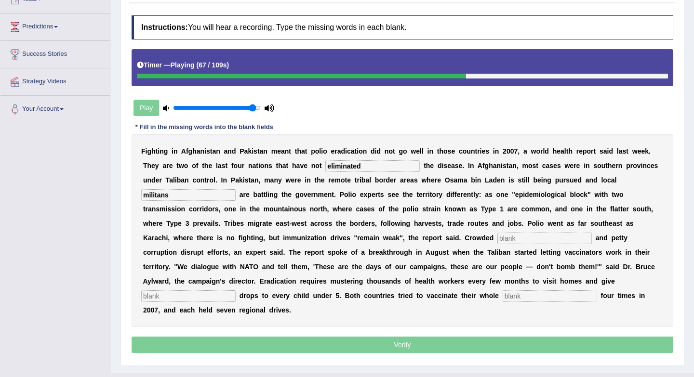
type input "militans"
click at [497, 239] on input "text" at bounding box center [544, 239] width 94 height 12
type input "slong"
click at [236, 290] on input "text" at bounding box center [188, 296] width 94 height 12
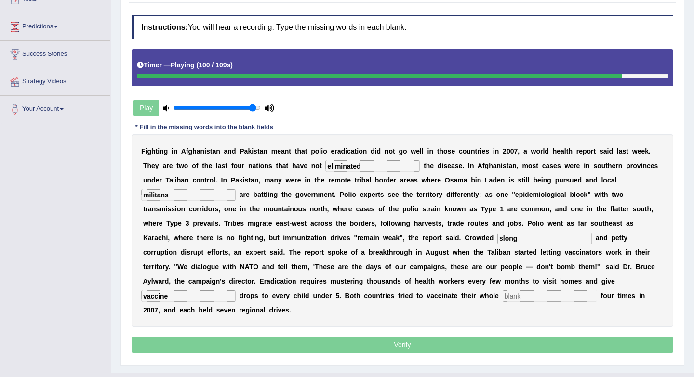
type input "vaccine"
click at [502, 300] on input "text" at bounding box center [549, 296] width 94 height 12
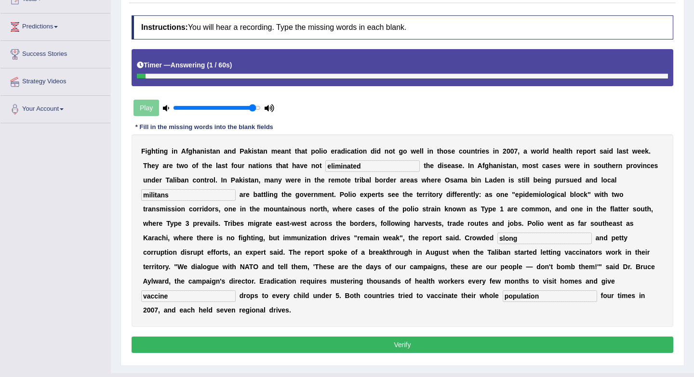
type input "population"
click at [481, 337] on button "Verify" at bounding box center [402, 345] width 541 height 16
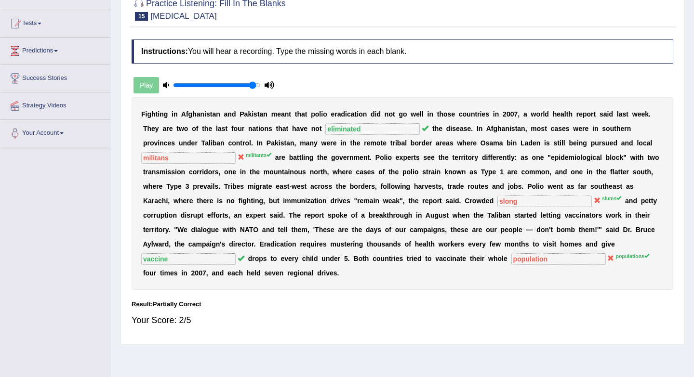
scroll to position [60, 0]
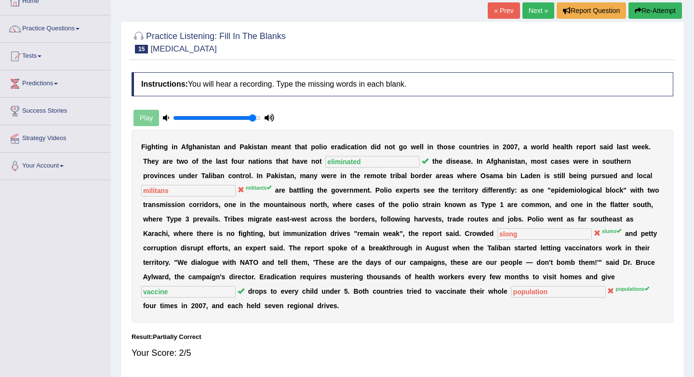
click at [533, 13] on link "Next »" at bounding box center [538, 10] width 32 height 16
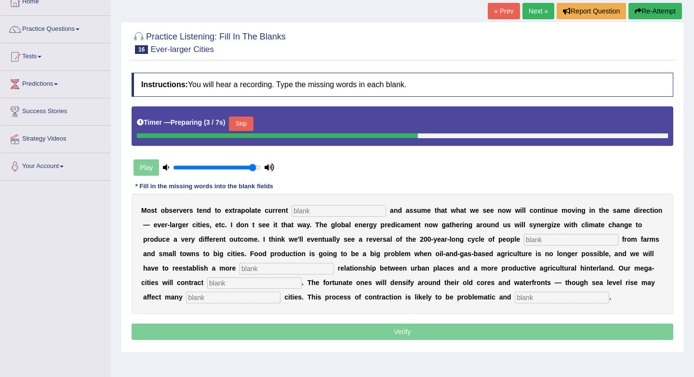
scroll to position [60, 0]
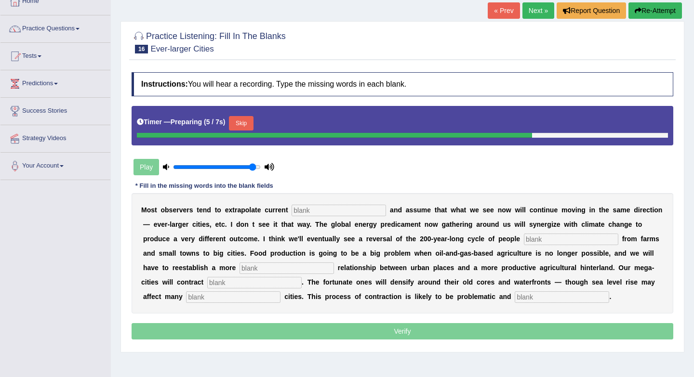
click at [329, 211] on input "text" at bounding box center [338, 211] width 94 height 12
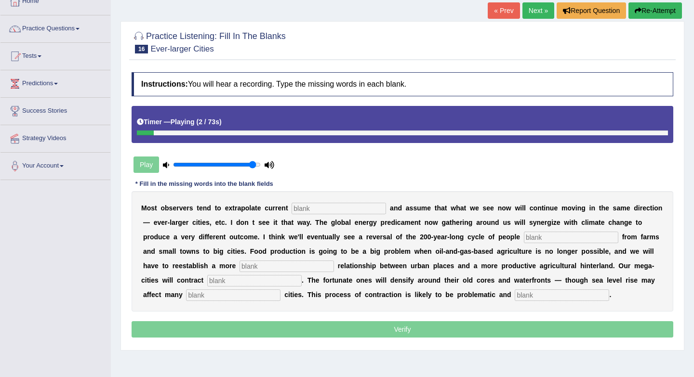
click at [330, 207] on input "text" at bounding box center [338, 209] width 94 height 12
type input "trends"
click at [538, 244] on div "M o s t o b s e r v e r s t e n d t o e x t r a p o l a t e c u r r e n t trend…" at bounding box center [402, 251] width 541 height 120
click at [539, 235] on input "text" at bounding box center [571, 238] width 94 height 12
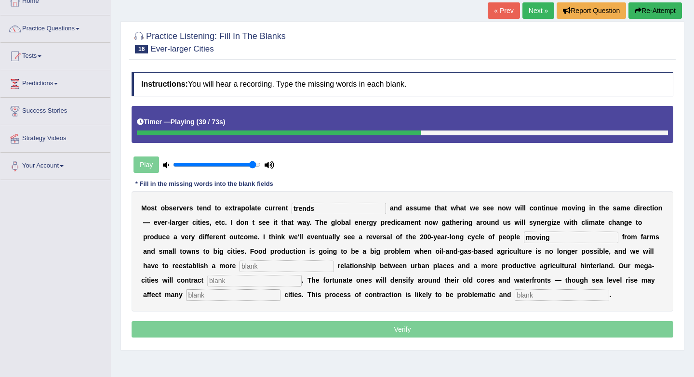
type input "moving"
click at [256, 268] on input "text" at bounding box center [286, 267] width 94 height 12
type input "meaming"
click at [207, 281] on input "text" at bounding box center [254, 281] width 94 height 12
type input "substantinal"
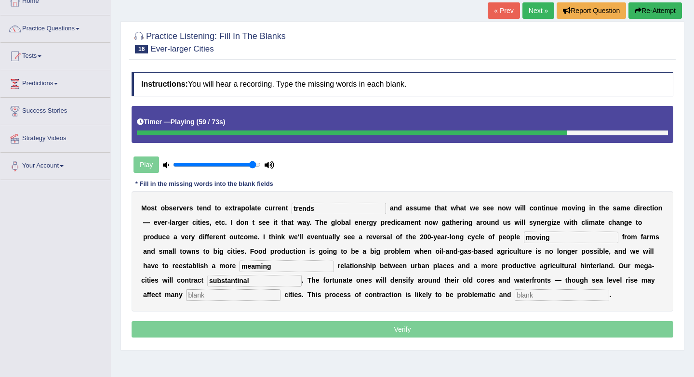
click at [186, 293] on input "text" at bounding box center [233, 296] width 94 height 12
type input "harbor"
click at [514, 296] on input "text" at bounding box center [561, 296] width 94 height 12
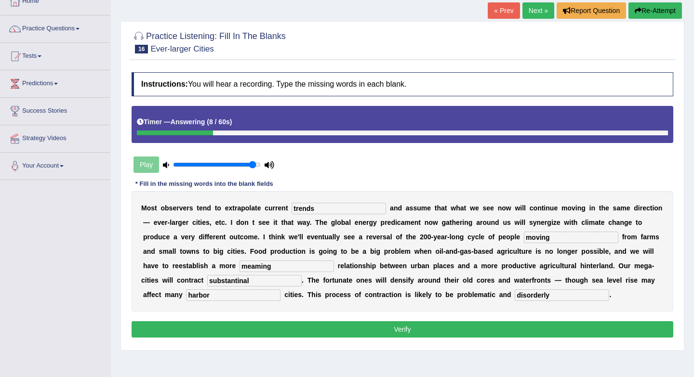
type input "disorderly"
click at [302, 263] on input "meaming" at bounding box center [286, 267] width 94 height 12
type input "meaning"
click at [241, 282] on input "substantinal" at bounding box center [254, 281] width 94 height 12
type input "substantial"
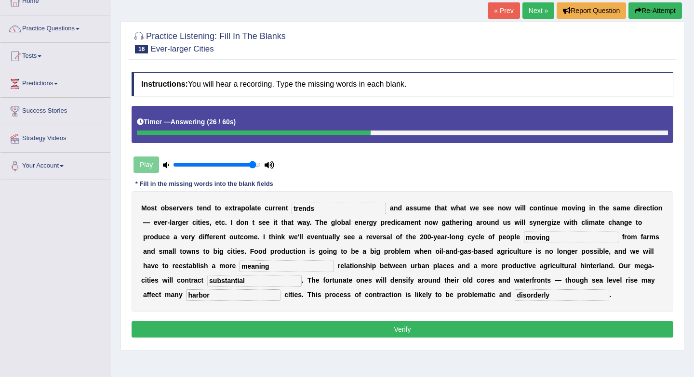
click at [319, 328] on button "Verify" at bounding box center [402, 329] width 541 height 16
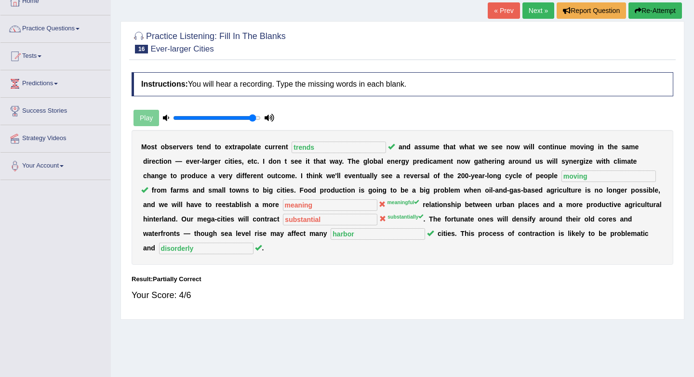
click at [536, 14] on link "Next »" at bounding box center [538, 10] width 32 height 16
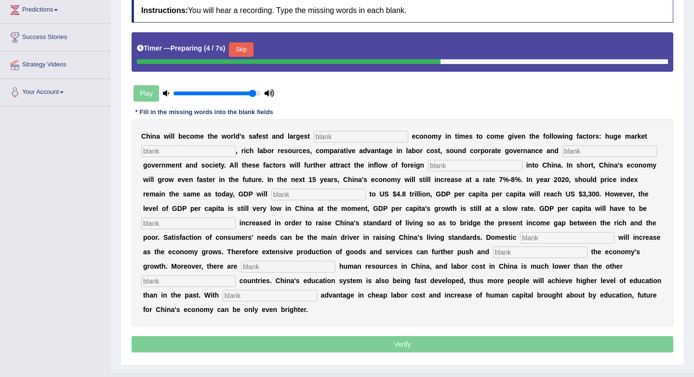
scroll to position [134, 0]
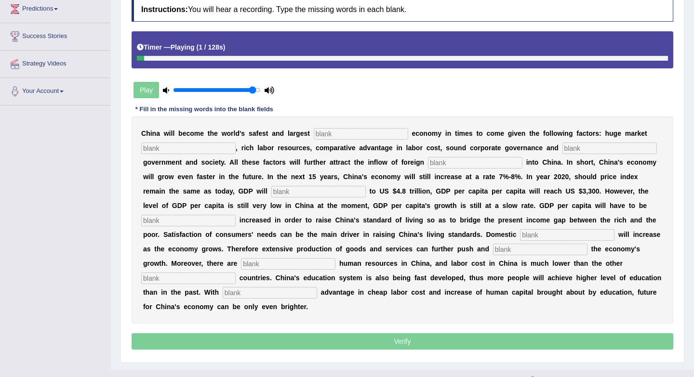
click at [352, 137] on input "text" at bounding box center [361, 134] width 94 height 12
type input "e"
type input "i"
click at [200, 148] on input "text" at bounding box center [188, 149] width 94 height 12
type input "potential"
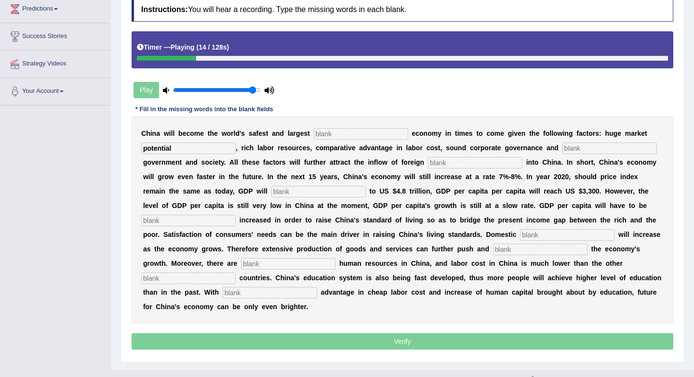
click at [333, 138] on input "text" at bounding box center [361, 134] width 94 height 12
type input "investment"
click at [572, 149] on input "text" at bounding box center [609, 149] width 94 height 12
type input "stable"
click at [461, 162] on input "text" at bounding box center [475, 163] width 94 height 12
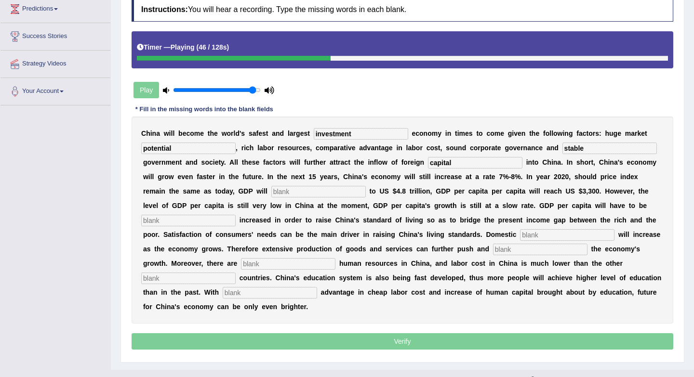
type input "capital"
click at [273, 193] on input "text" at bounding box center [318, 192] width 94 height 12
type input "amount"
click at [171, 223] on input "text" at bounding box center [188, 221] width 94 height 12
type input "further"
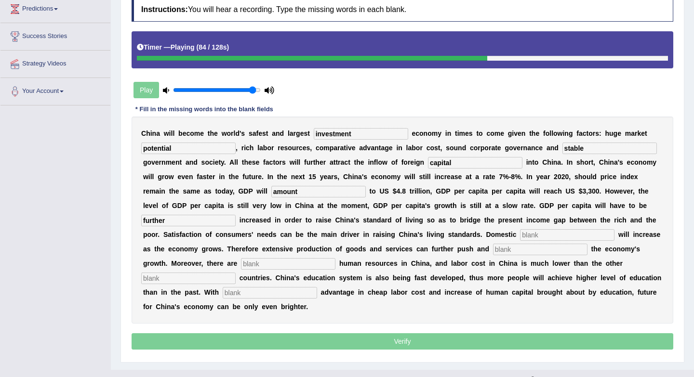
click at [539, 237] on input "text" at bounding box center [567, 235] width 94 height 12
type input "demant"
click at [501, 250] on input "text" at bounding box center [540, 250] width 94 height 12
type input "sustain"
click at [271, 263] on input "text" at bounding box center [288, 264] width 94 height 12
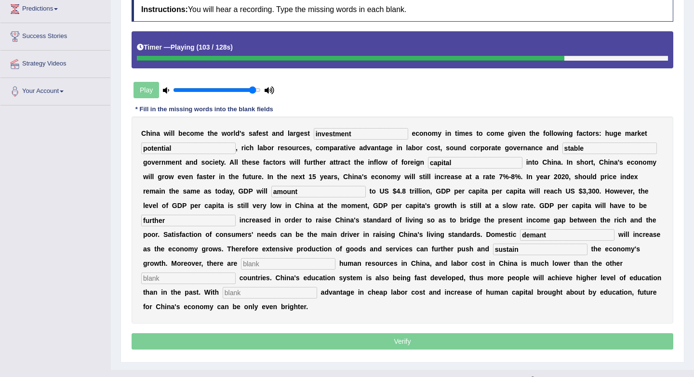
click at [190, 280] on input "text" at bounding box center [188, 279] width 94 height 12
type input "industrialized"
click at [245, 293] on input "text" at bounding box center [270, 293] width 94 height 12
type input "comparative"
click at [259, 267] on input "text" at bounding box center [288, 264] width 94 height 12
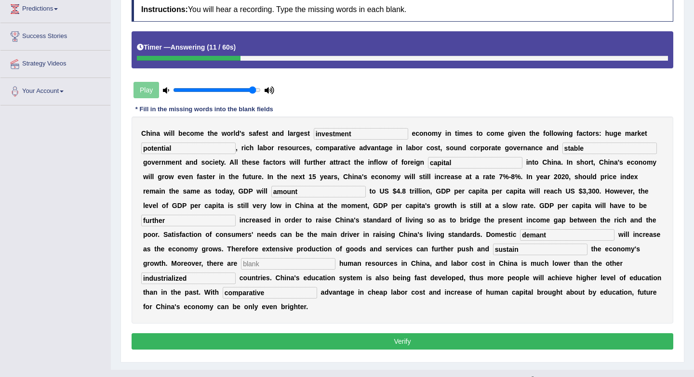
click at [247, 266] on input "text" at bounding box center [288, 264] width 94 height 12
type input "more"
click at [376, 337] on button "Verify" at bounding box center [402, 341] width 541 height 16
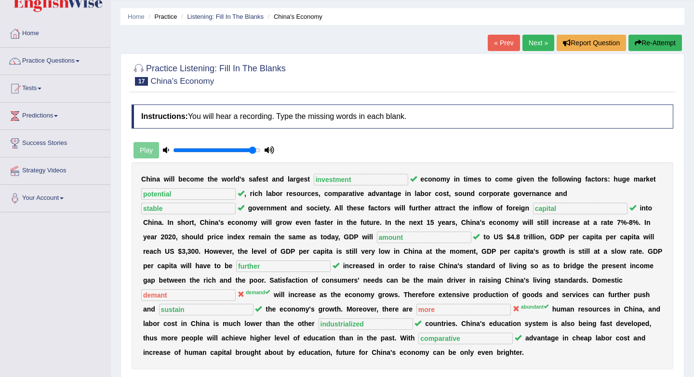
scroll to position [25, 0]
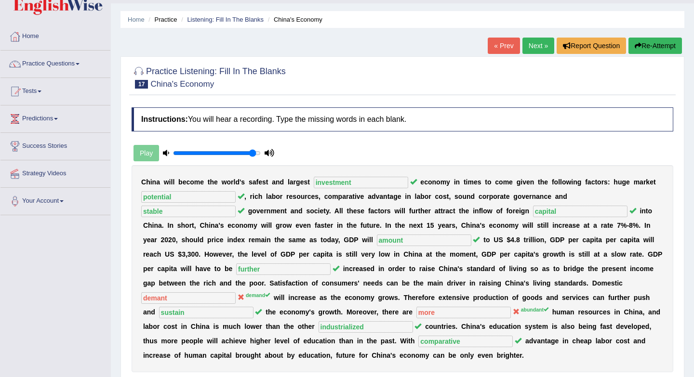
click at [532, 47] on link "Next »" at bounding box center [538, 46] width 32 height 16
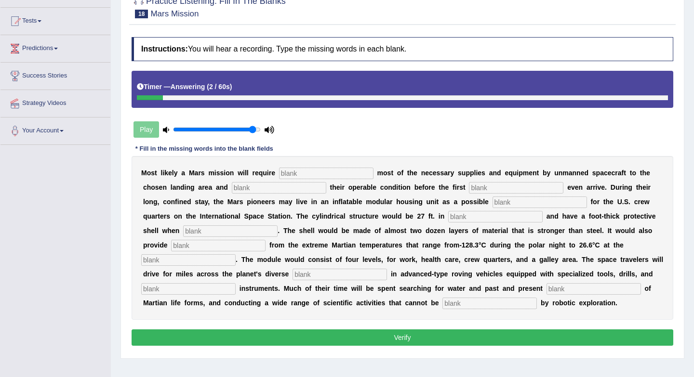
click at [329, 176] on input "text" at bounding box center [326, 174] width 94 height 12
type input "transport"
click at [289, 187] on input "text" at bounding box center [279, 188] width 94 height 12
type input "confrimed"
click at [487, 186] on input "text" at bounding box center [516, 188] width 94 height 12
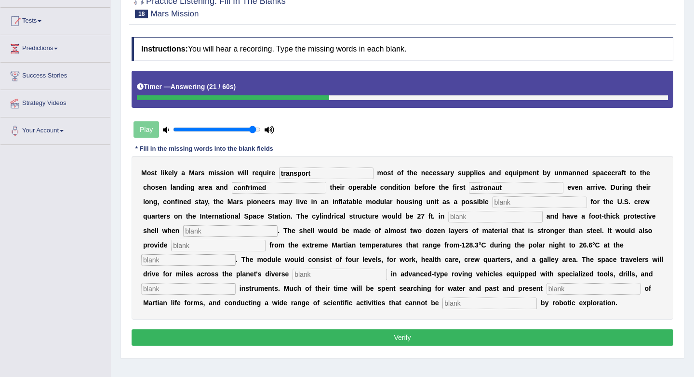
type input "astronaut"
click at [505, 202] on input "text" at bounding box center [539, 203] width 94 height 12
type input "replacement"
click at [448, 214] on input "text" at bounding box center [495, 217] width 94 height 12
type input "diamete"
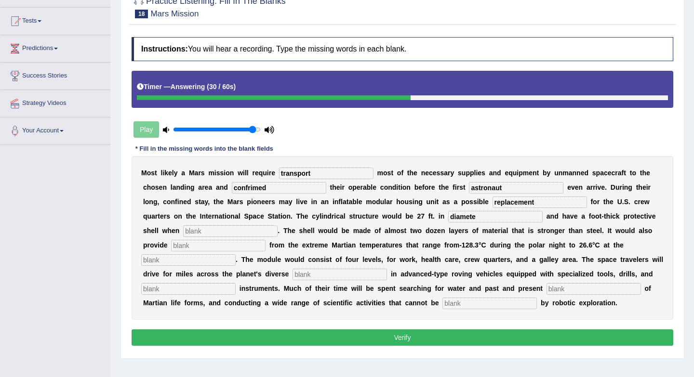
click at [183, 235] on input "text" at bounding box center [230, 231] width 94 height 12
type input "inflamed"
click at [171, 245] on input "text" at bounding box center [218, 246] width 94 height 12
type input "insolation"
click at [154, 263] on input "text" at bounding box center [188, 260] width 94 height 12
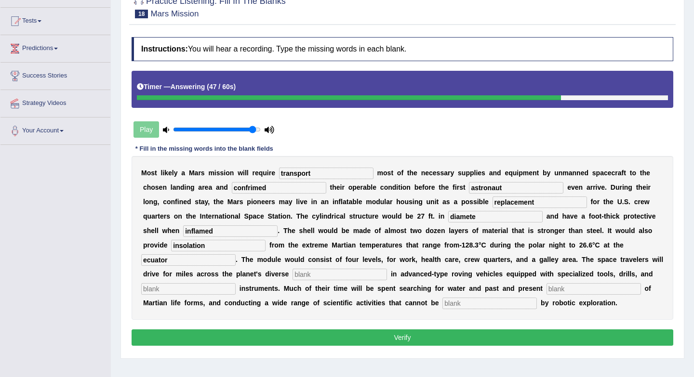
type input "ecuator"
click at [322, 272] on input "text" at bounding box center [339, 275] width 94 height 12
type input "terrent"
click at [171, 288] on input "text" at bounding box center [188, 289] width 94 height 12
type input "analitic"
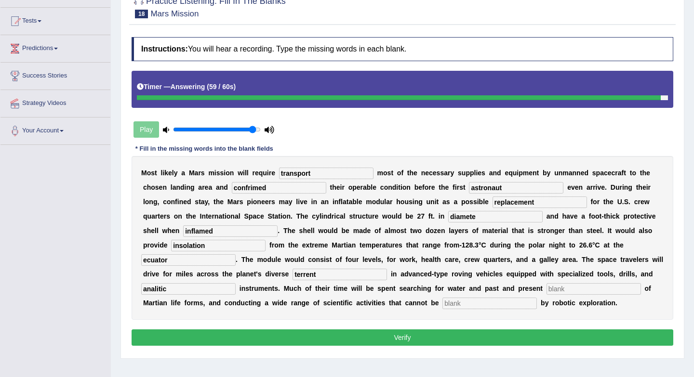
click at [582, 289] on input "text" at bounding box center [593, 289] width 94 height 12
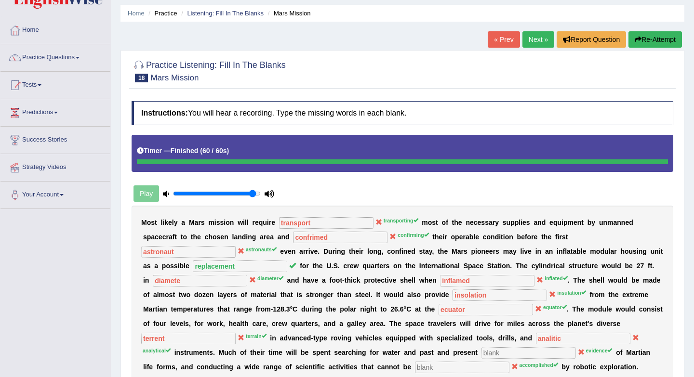
scroll to position [30, 0]
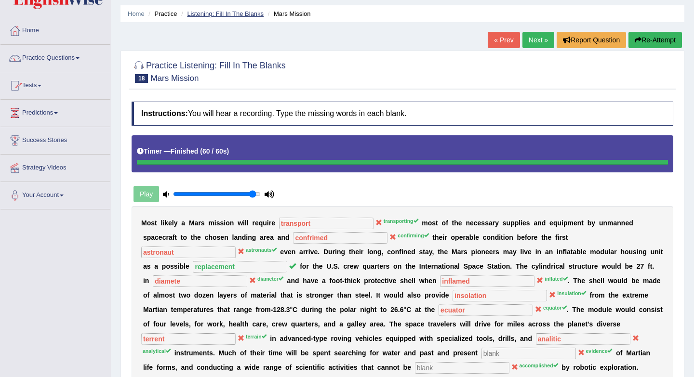
click at [220, 12] on link "Listening: Fill In The Blanks" at bounding box center [225, 13] width 77 height 7
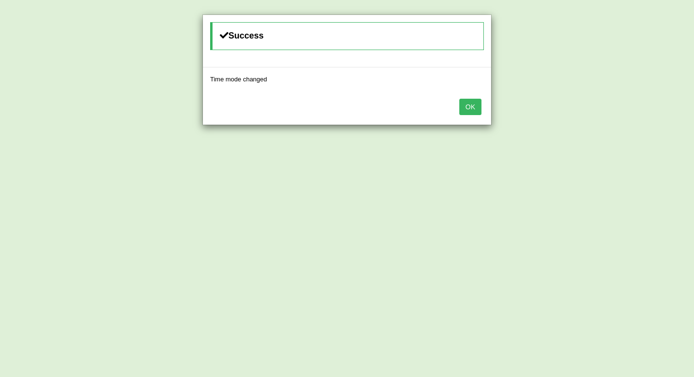
click at [466, 107] on button "OK" at bounding box center [470, 107] width 22 height 16
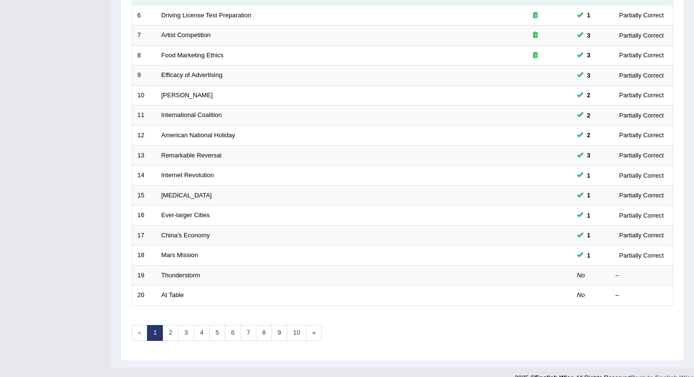
scroll to position [261, 0]
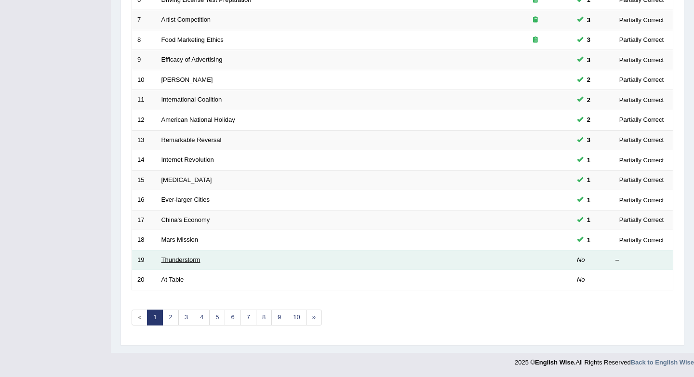
click at [190, 258] on link "Thunderstorm" at bounding box center [180, 259] width 39 height 7
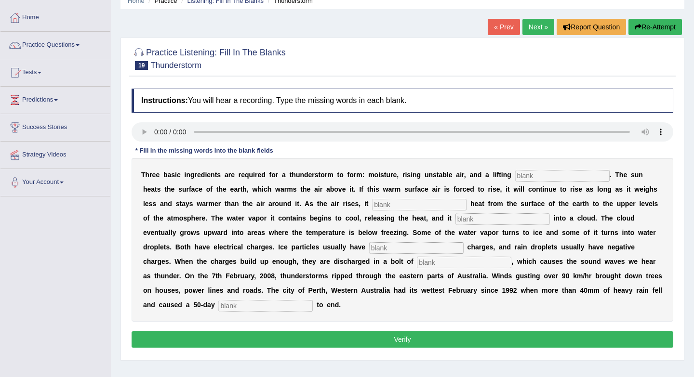
scroll to position [44, 0]
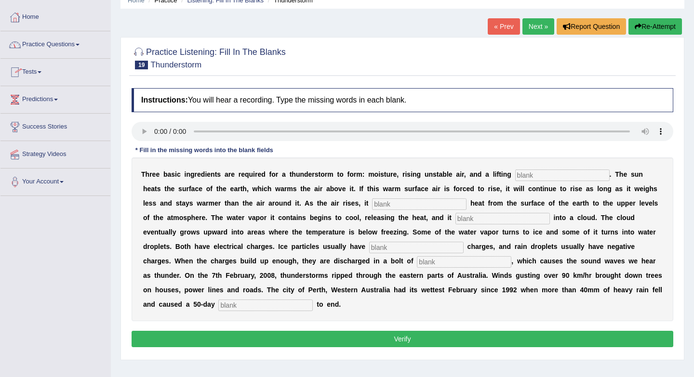
click at [577, 176] on input "text" at bounding box center [562, 176] width 94 height 12
type input "mechanism"
click at [398, 209] on input "text" at bounding box center [419, 204] width 94 height 12
type input "transfers"
click at [460, 217] on input "text" at bounding box center [502, 219] width 94 height 12
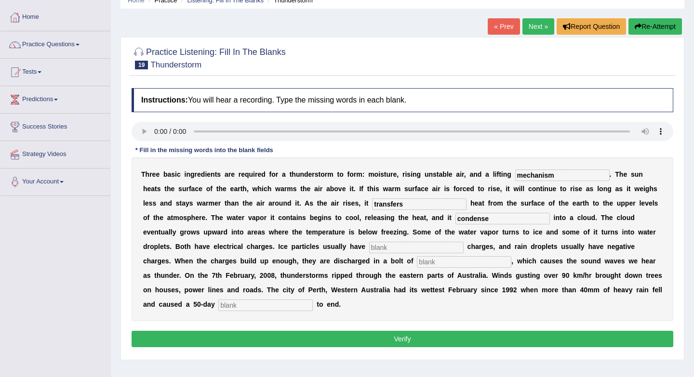
type input "condense"
click at [373, 248] on input "text" at bounding box center [416, 248] width 94 height 12
type input "positive"
click at [417, 262] on input "text" at bounding box center [464, 262] width 94 height 12
type input "lighten"
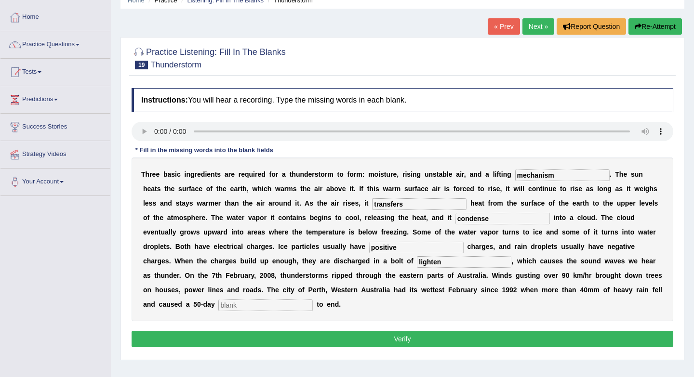
click at [218, 305] on input "text" at bounding box center [265, 306] width 94 height 12
type input "drawn"
click at [243, 343] on button "Verify" at bounding box center [402, 339] width 541 height 16
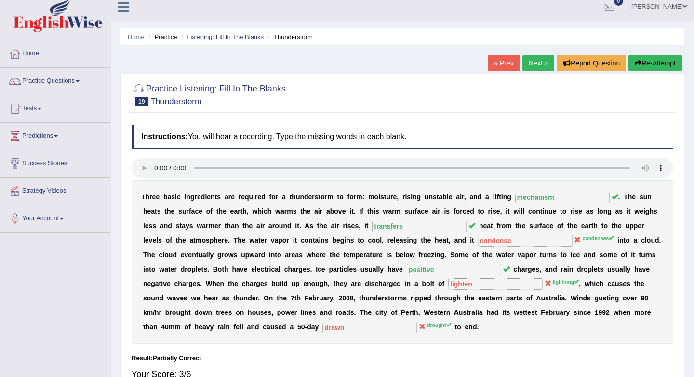
scroll to position [0, 0]
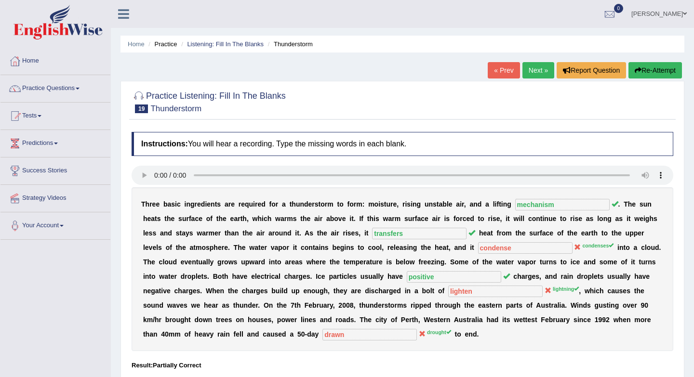
click at [529, 72] on link "Next »" at bounding box center [538, 70] width 32 height 16
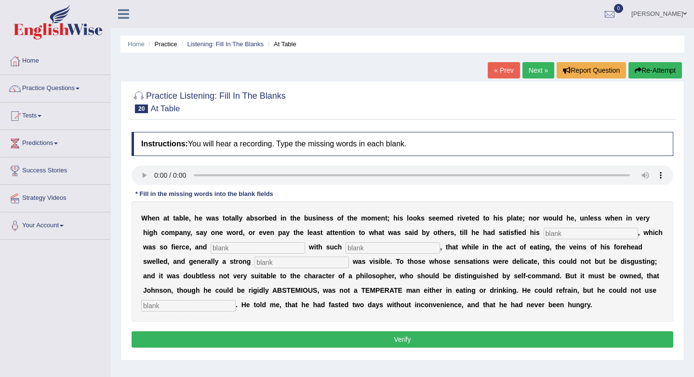
click at [565, 232] on input "text" at bounding box center [590, 234] width 94 height 12
type input "appetite"
click at [247, 247] on input "text" at bounding box center [258, 248] width 94 height 12
click at [361, 246] on input "text" at bounding box center [392, 248] width 94 height 12
type input "intensive"
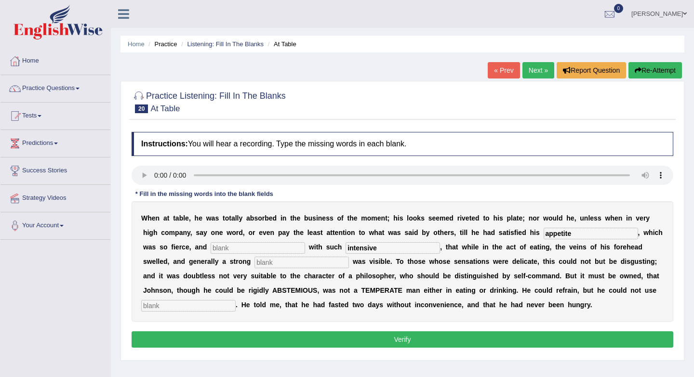
click at [264, 263] on input "text" at bounding box center [301, 263] width 94 height 12
type input "transpiration"
click at [198, 308] on input "text" at bounding box center [188, 306] width 94 height 12
type input "moraly"
click at [209, 344] on button "Verify" at bounding box center [402, 339] width 541 height 16
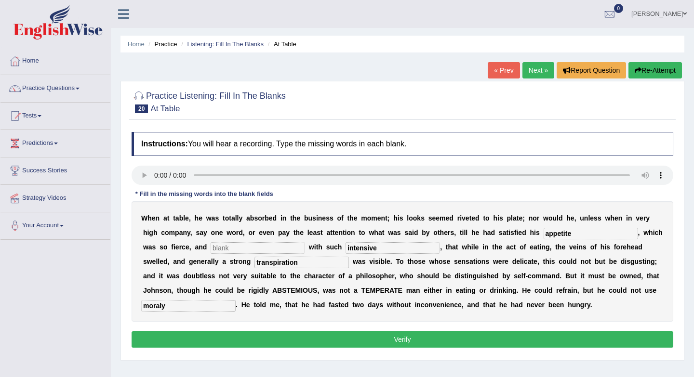
click at [241, 248] on input "text" at bounding box center [258, 248] width 94 height 12
type input "de"
click at [309, 334] on button "Verify" at bounding box center [402, 339] width 541 height 16
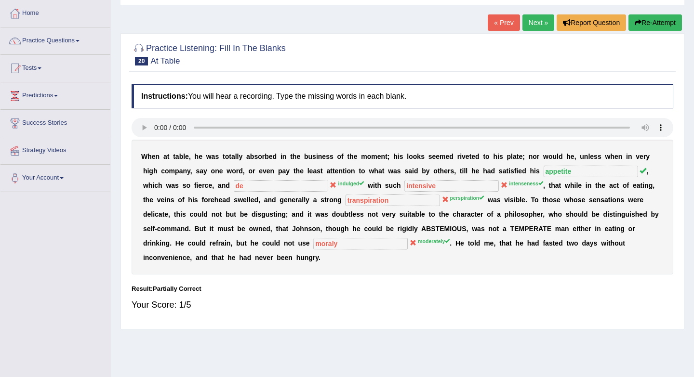
scroll to position [48, 0]
click at [543, 27] on link "Next »" at bounding box center [538, 22] width 32 height 16
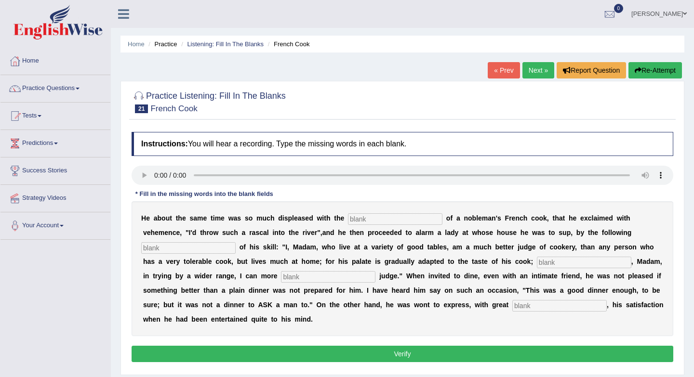
click at [414, 221] on input "text" at bounding box center [395, 219] width 94 height 12
click at [548, 305] on input "text" at bounding box center [559, 306] width 94 height 12
type input "clue"
click at [291, 279] on input "text" at bounding box center [328, 277] width 94 height 12
type input "exquisite"
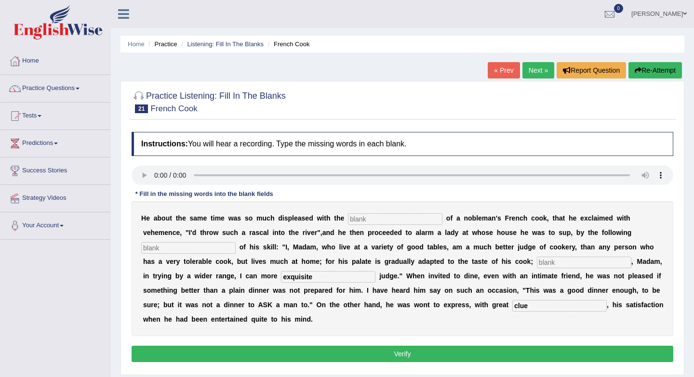
click at [362, 220] on input "text" at bounding box center [395, 219] width 94 height 12
type input "e"
type input "performance"
click at [195, 246] on input "text" at bounding box center [188, 248] width 94 height 12
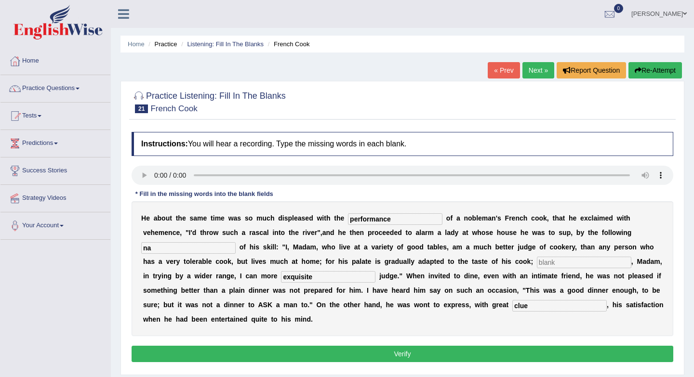
type input "n"
type input "manifesto"
click at [552, 261] on input "text" at bounding box center [584, 263] width 94 height 12
type input "whereas"
click at [411, 356] on button "Verify" at bounding box center [402, 354] width 541 height 16
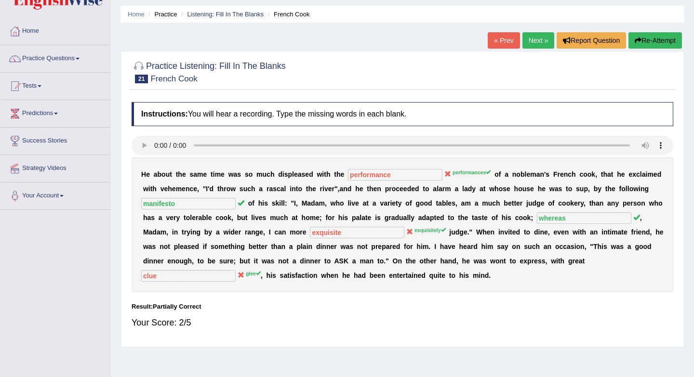
scroll to position [33, 0]
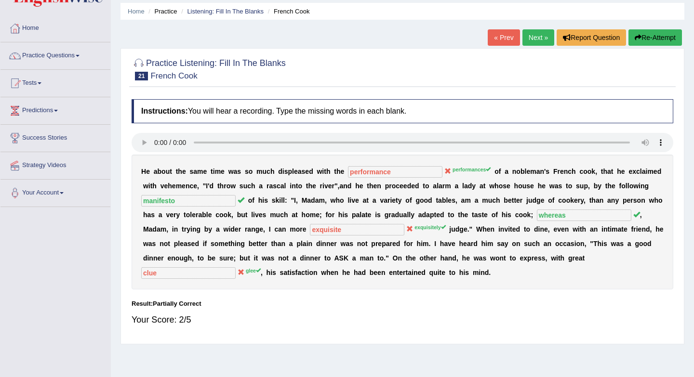
click at [528, 35] on link "Next »" at bounding box center [538, 37] width 32 height 16
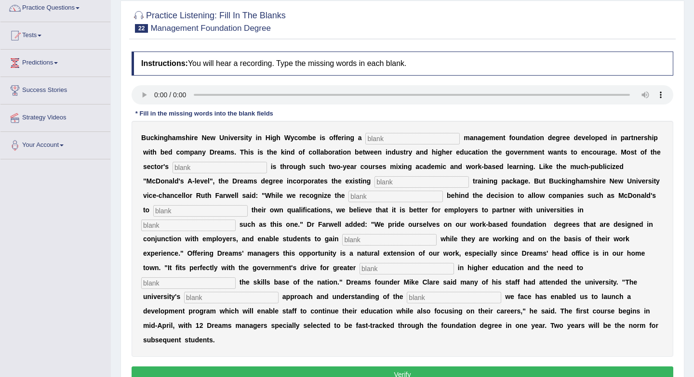
scroll to position [85, 0]
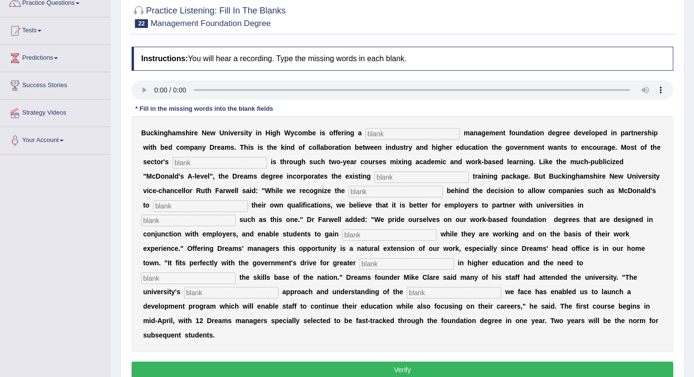
click at [384, 131] on input "text" at bounding box center [412, 134] width 94 height 12
type input "retail"
click at [207, 161] on input "text" at bounding box center [219, 163] width 94 height 12
type input "extension"
click at [374, 182] on input "text" at bounding box center [421, 177] width 94 height 12
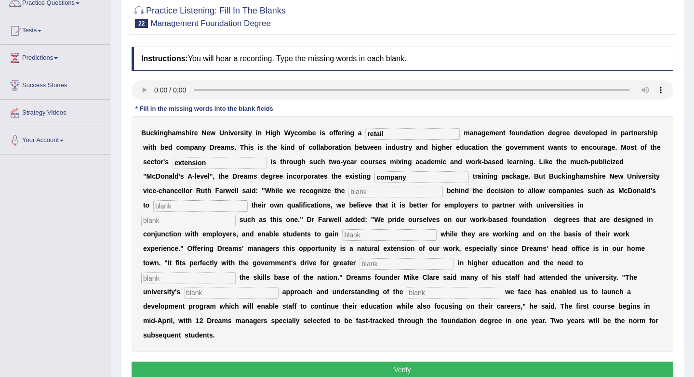
type input "company"
click at [348, 192] on input "text" at bounding box center [395, 192] width 94 height 12
type input "emphazite"
click at [211, 206] on input "text" at bounding box center [200, 206] width 94 height 12
type input "award"
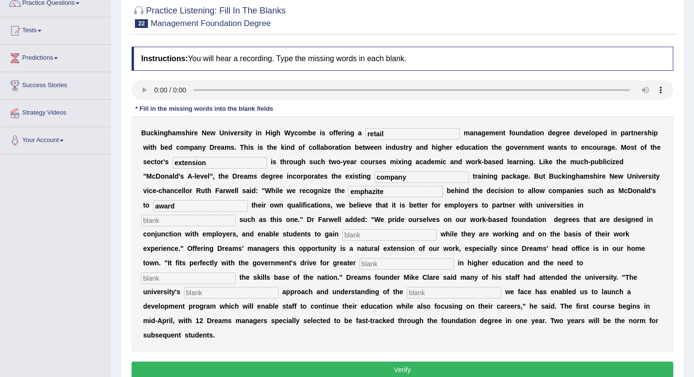
click at [342, 233] on input "text" at bounding box center [389, 235] width 94 height 12
type input "iniciatives"
click at [236, 215] on input "text" at bounding box center [188, 221] width 94 height 12
type input "iniciatives"
drag, startPoint x: 282, startPoint y: 239, endPoint x: 243, endPoint y: 236, distance: 39.2
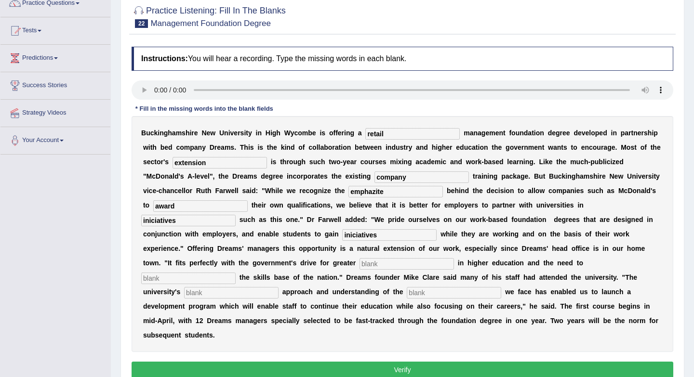
click at [243, 236] on div "B u c k i n g h a m s h i r e N e w U n i v e r s i t y i n H i g h W y c o m b…" at bounding box center [402, 234] width 541 height 236
type input "qualifications"
click at [359, 263] on input "text" at bounding box center [406, 264] width 94 height 12
type input "participants"
click at [236, 273] on input "text" at bounding box center [188, 279] width 94 height 12
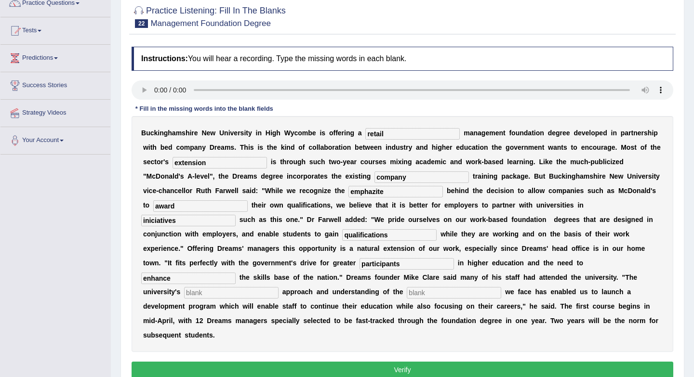
type input "enhance"
click at [278, 287] on input "text" at bounding box center [231, 293] width 94 height 12
click at [278, 287] on input "pragmatic" at bounding box center [231, 293] width 94 height 12
type input "pragmmatic"
click at [407, 297] on input "text" at bounding box center [454, 293] width 94 height 12
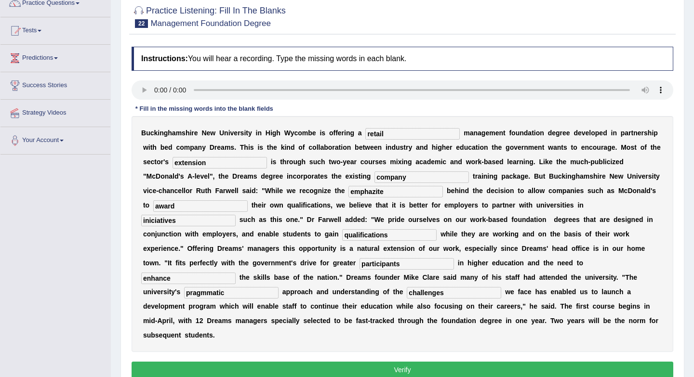
type input "challenges"
click at [321, 362] on button "Verify" at bounding box center [402, 370] width 541 height 16
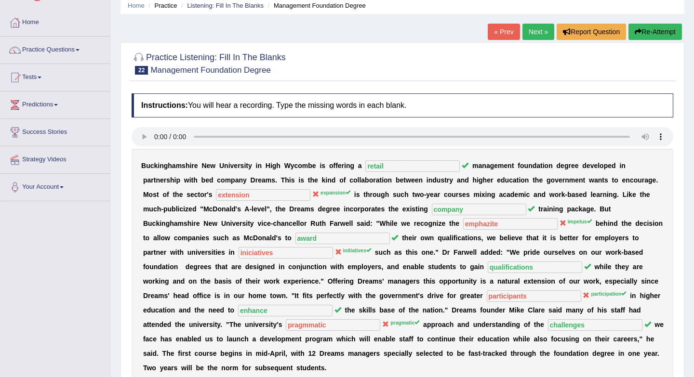
scroll to position [1, 0]
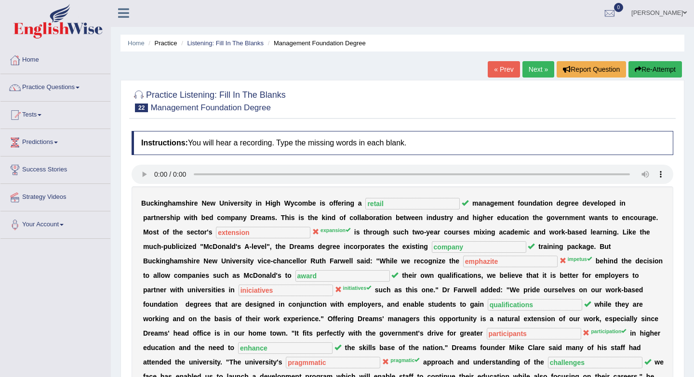
click at [529, 69] on link "Next »" at bounding box center [538, 69] width 32 height 16
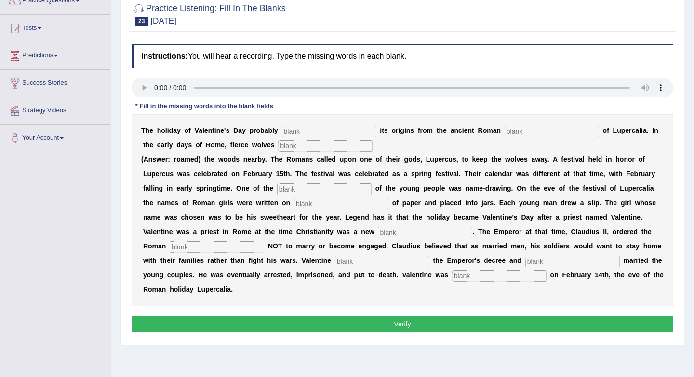
click at [317, 127] on input "text" at bounding box center [329, 132] width 94 height 12
type input "derive"
click at [504, 130] on input "text" at bounding box center [551, 132] width 94 height 12
type input "feast"
click at [312, 149] on input "text" at bounding box center [325, 146] width 94 height 12
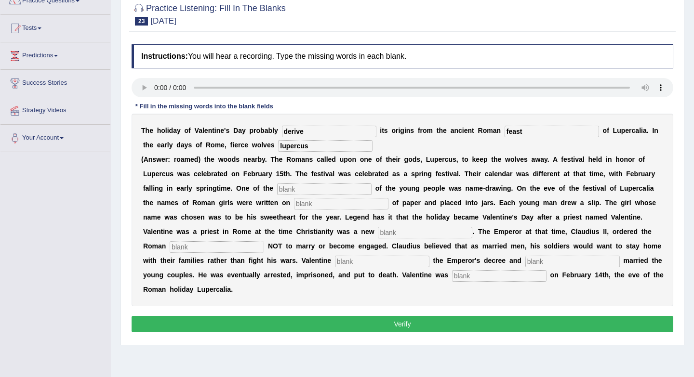
type input "lupercus"
click at [329, 186] on input "text" at bounding box center [324, 190] width 94 height 12
type input "costume"
click at [321, 205] on input "text" at bounding box center [341, 204] width 94 height 12
type input "pice"
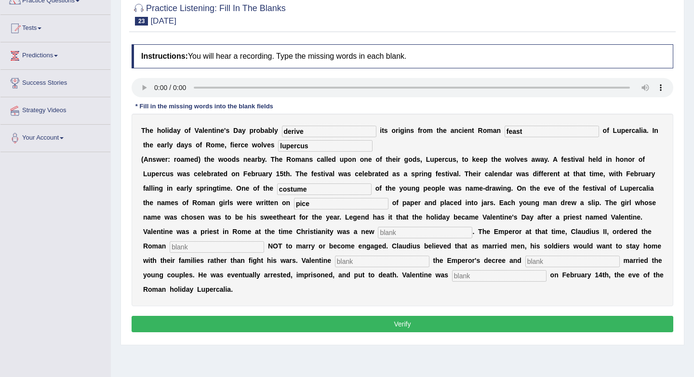
click at [382, 235] on input "text" at bounding box center [425, 233] width 94 height 12
type input "religion"
click at [212, 249] on input "text" at bounding box center [217, 247] width 94 height 12
type input "soldiers"
click at [337, 256] on input "text" at bounding box center [382, 262] width 94 height 12
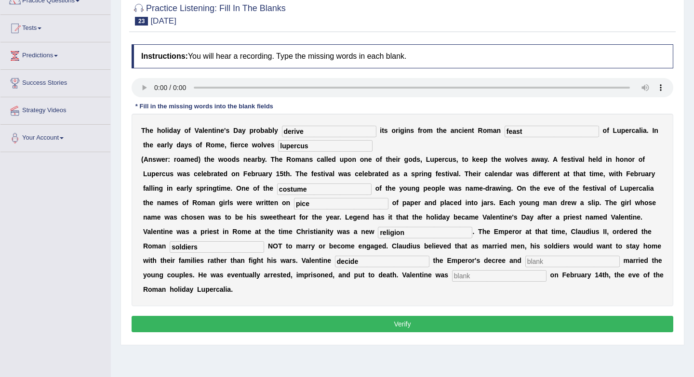
type input "decide"
click at [525, 261] on input "text" at bounding box center [572, 262] width 94 height 12
type input "secret"
click at [453, 280] on input "text" at bounding box center [499, 276] width 94 height 12
type input "behaven"
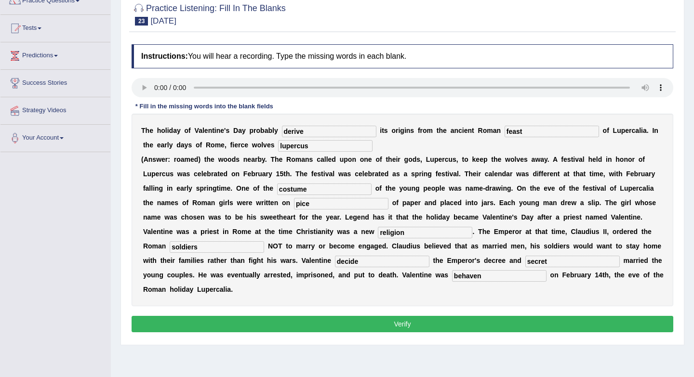
click at [420, 329] on button "Verify" at bounding box center [402, 324] width 541 height 16
